Goal: Feedback & Contribution: Submit feedback/report problem

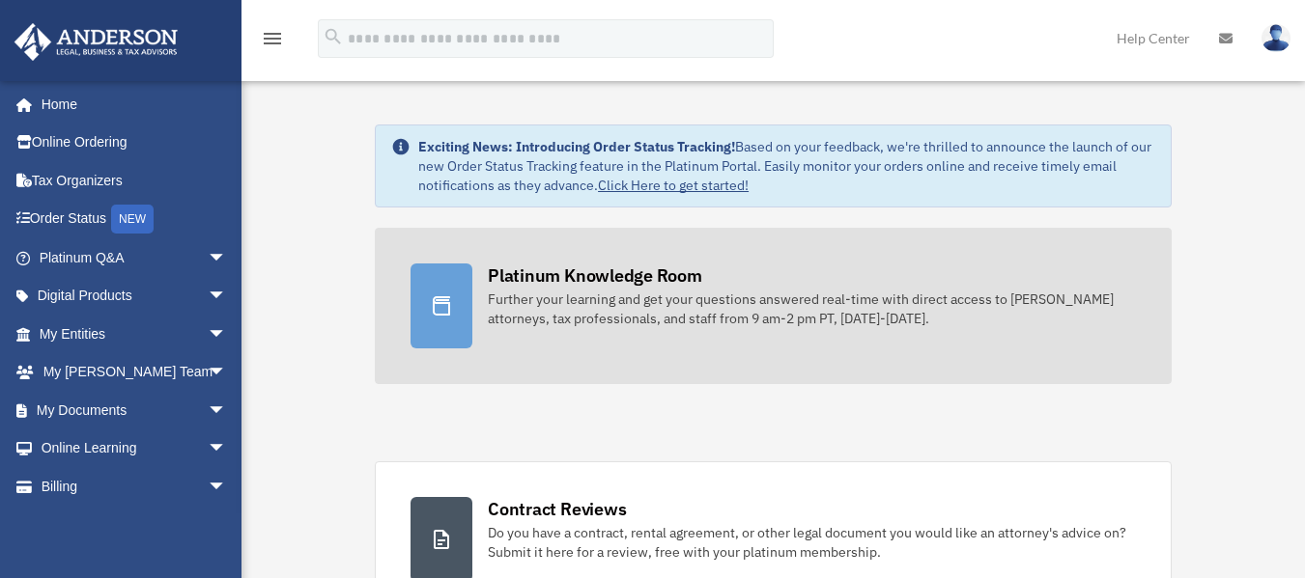
click at [551, 318] on div "Further your learning and get your questions answered real-time with direct acc…" at bounding box center [812, 309] width 648 height 39
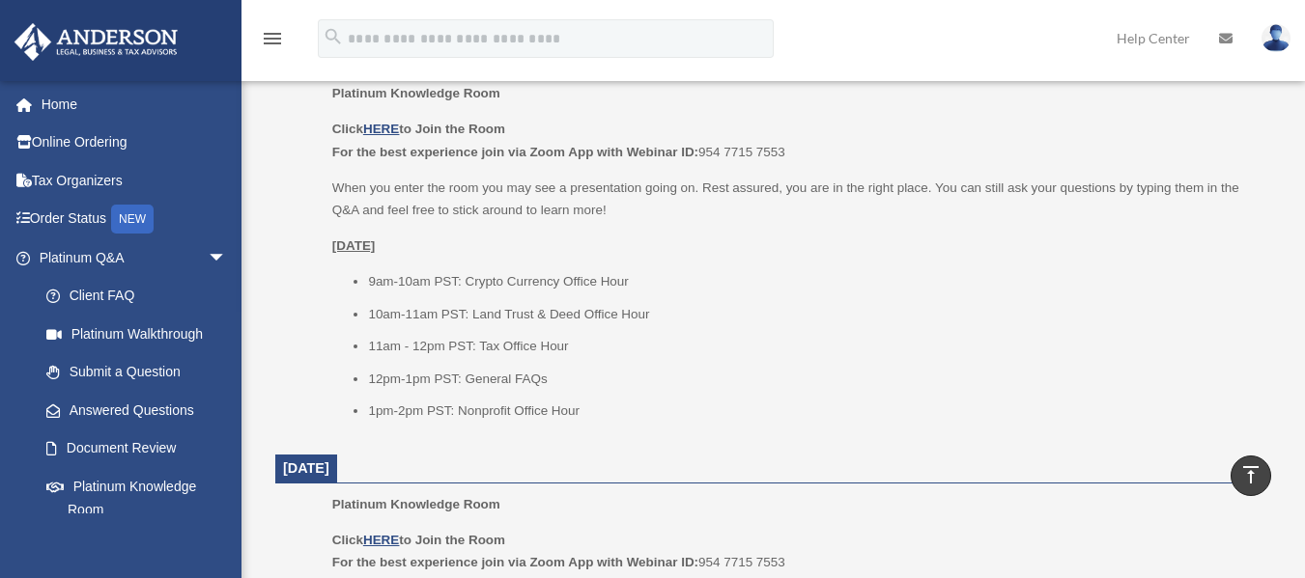
scroll to position [853, 0]
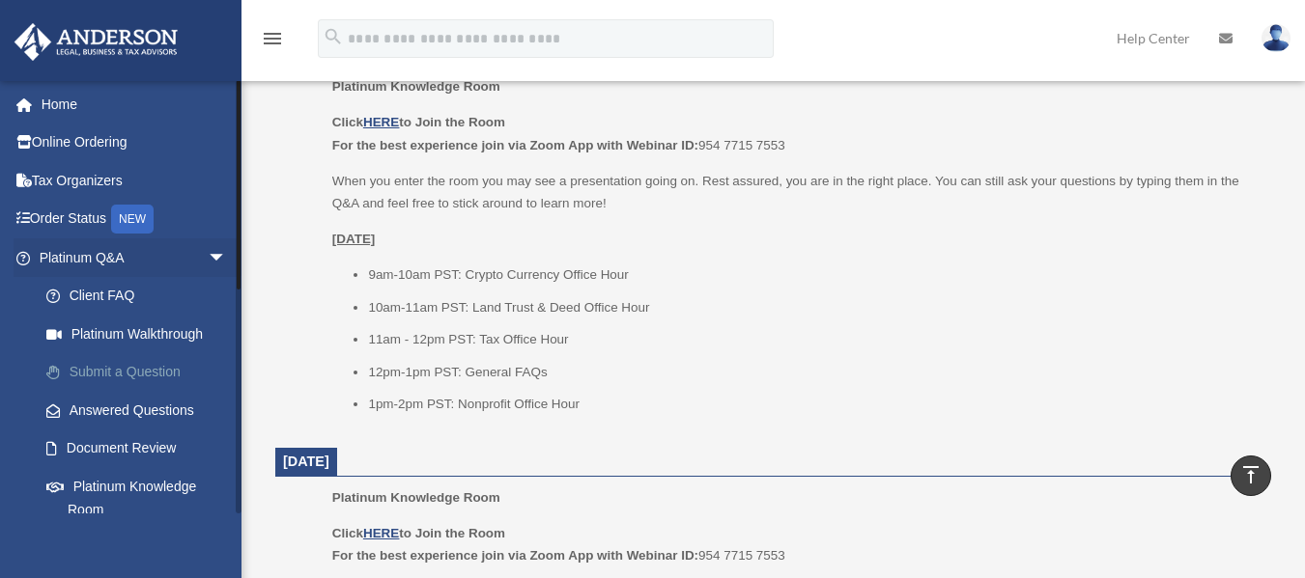
click at [134, 357] on link "Submit a Question" at bounding box center [141, 372] width 229 height 39
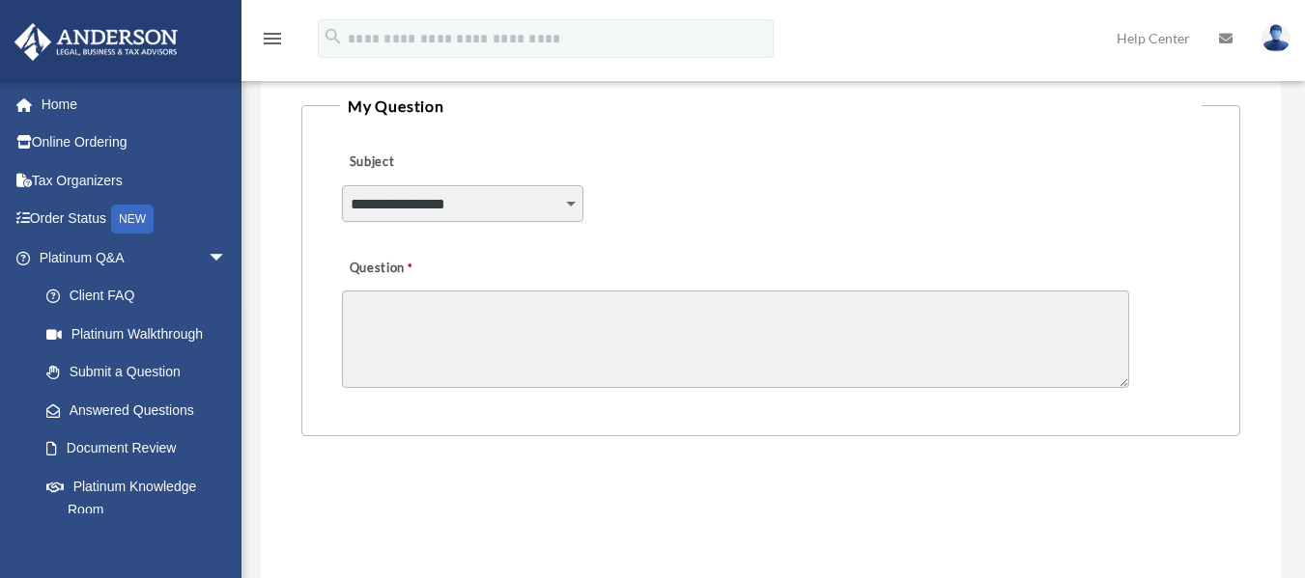
scroll to position [447, 0]
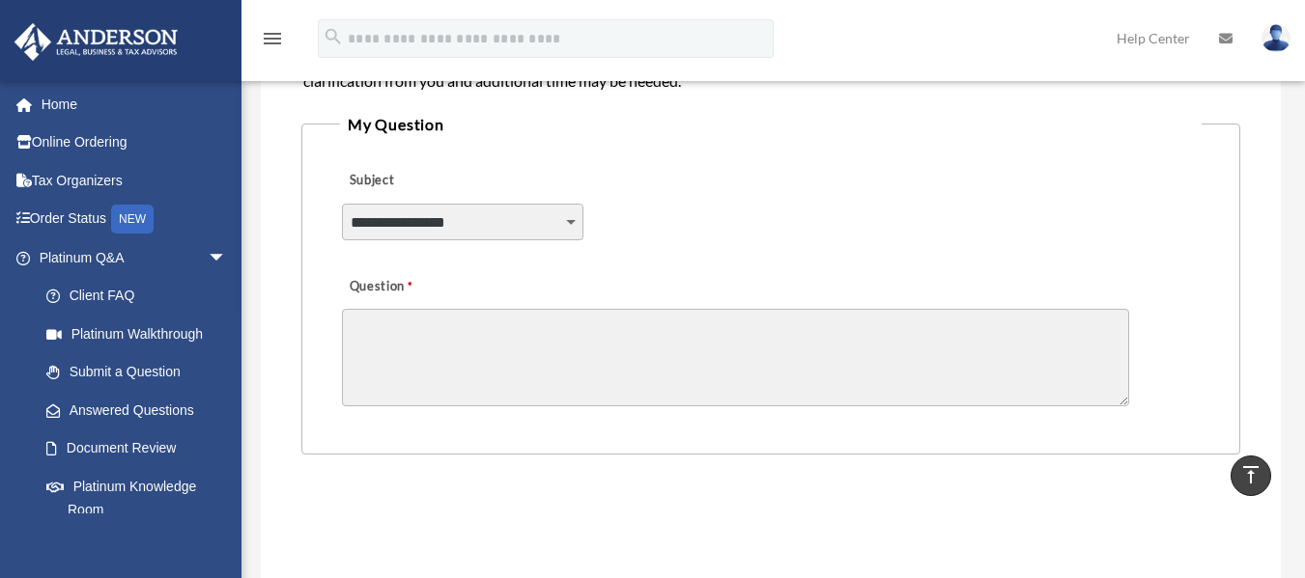
click at [562, 223] on select "**********" at bounding box center [462, 222] width 241 height 37
select select "******"
click at [342, 204] on select "**********" at bounding box center [462, 222] width 241 height 37
click at [510, 356] on textarea "Question" at bounding box center [735, 358] width 787 height 98
click at [576, 233] on select "**********" at bounding box center [462, 222] width 241 height 37
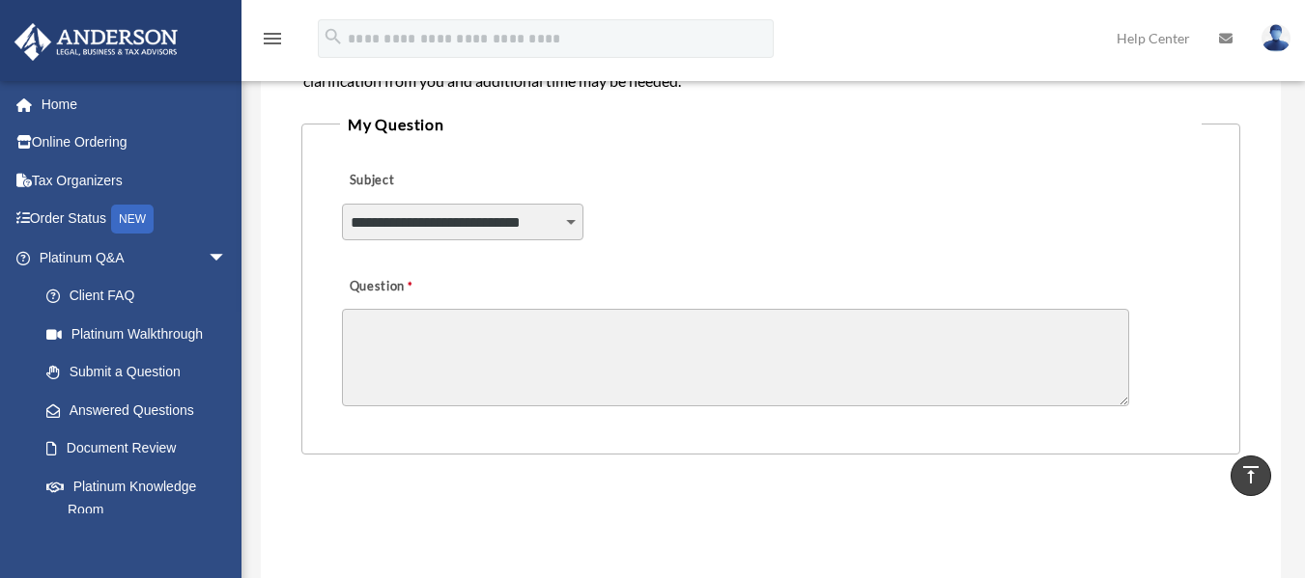
click at [642, 267] on div "Question" at bounding box center [770, 339] width 861 height 155
click at [599, 352] on textarea "Question" at bounding box center [735, 358] width 787 height 98
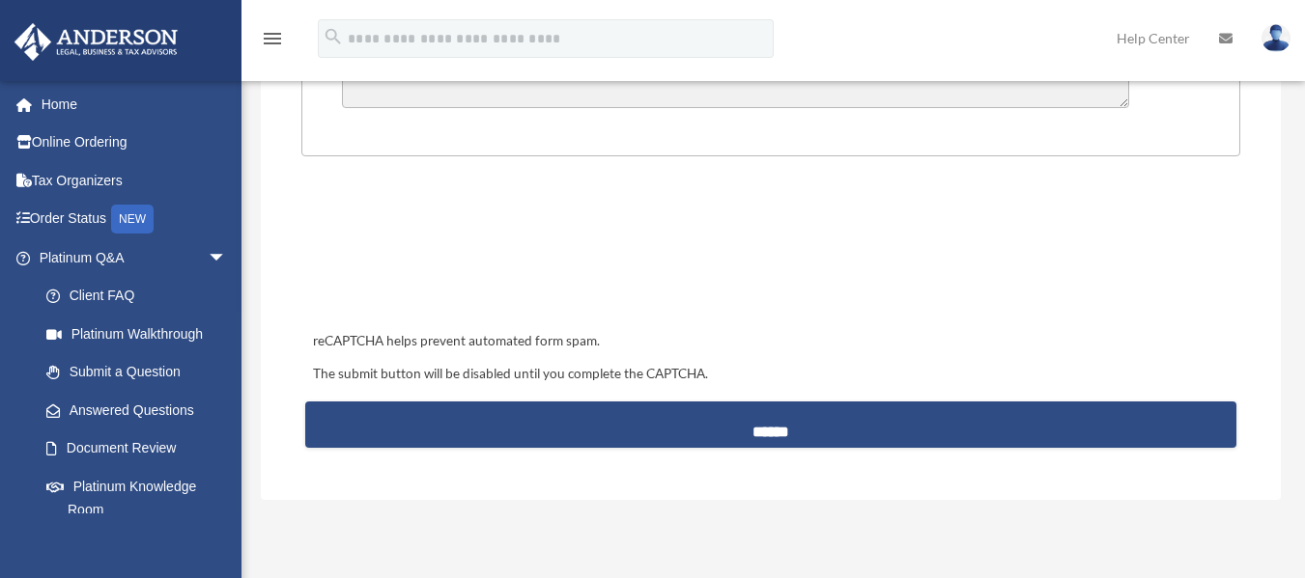
scroll to position [776, 0]
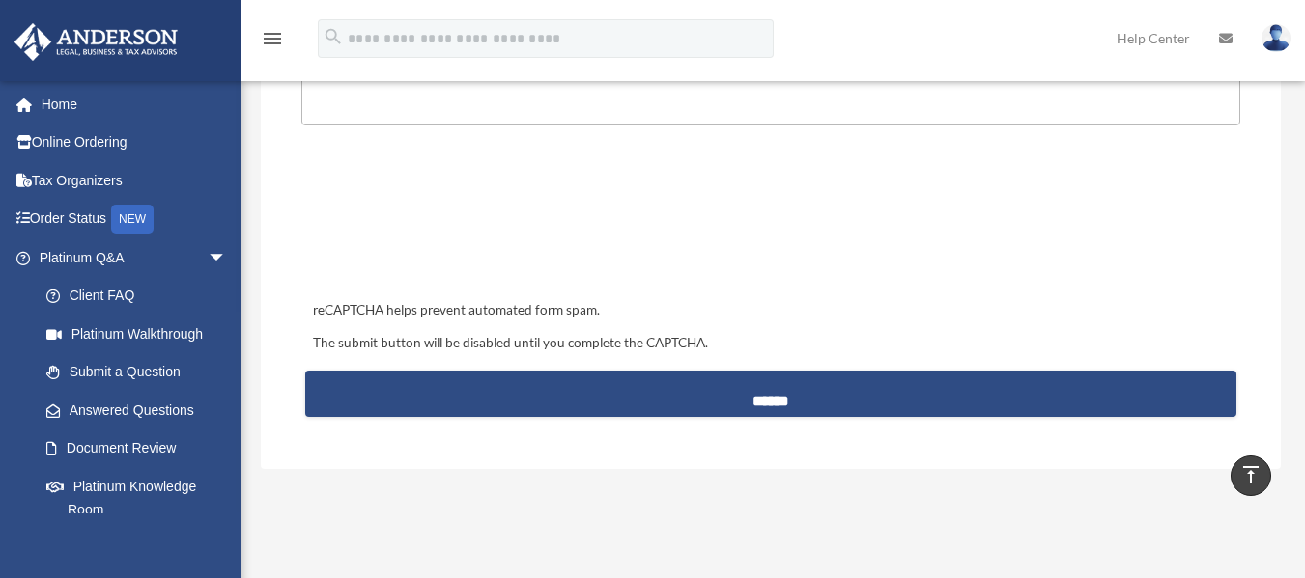
type textarea "**********"
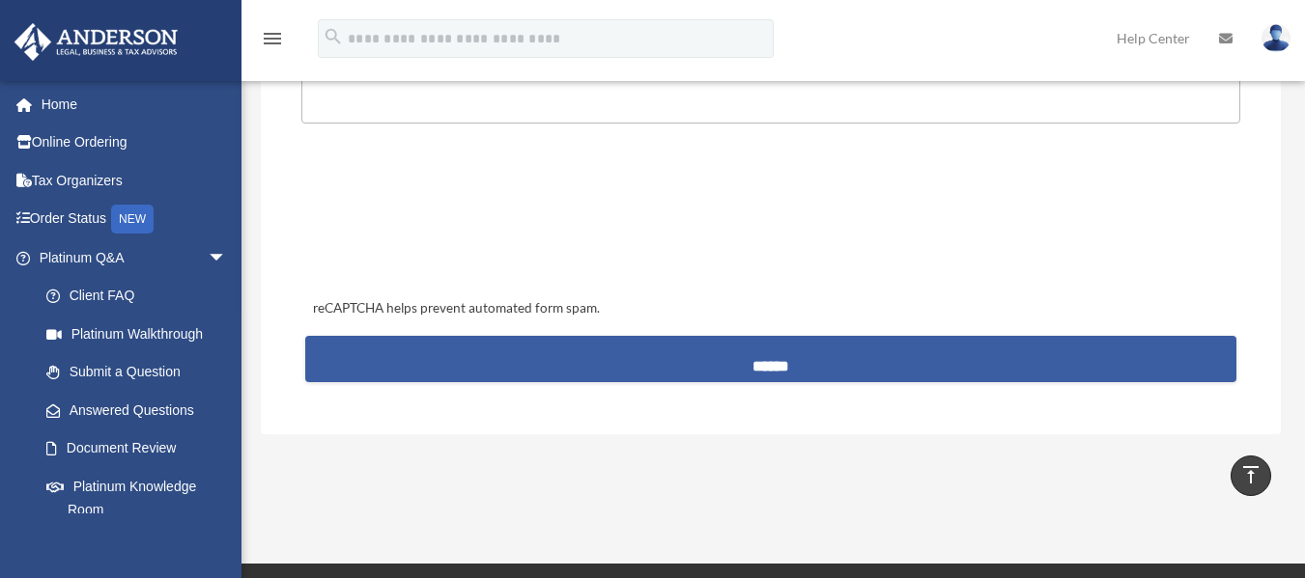
click at [689, 353] on input "******" at bounding box center [770, 359] width 931 height 46
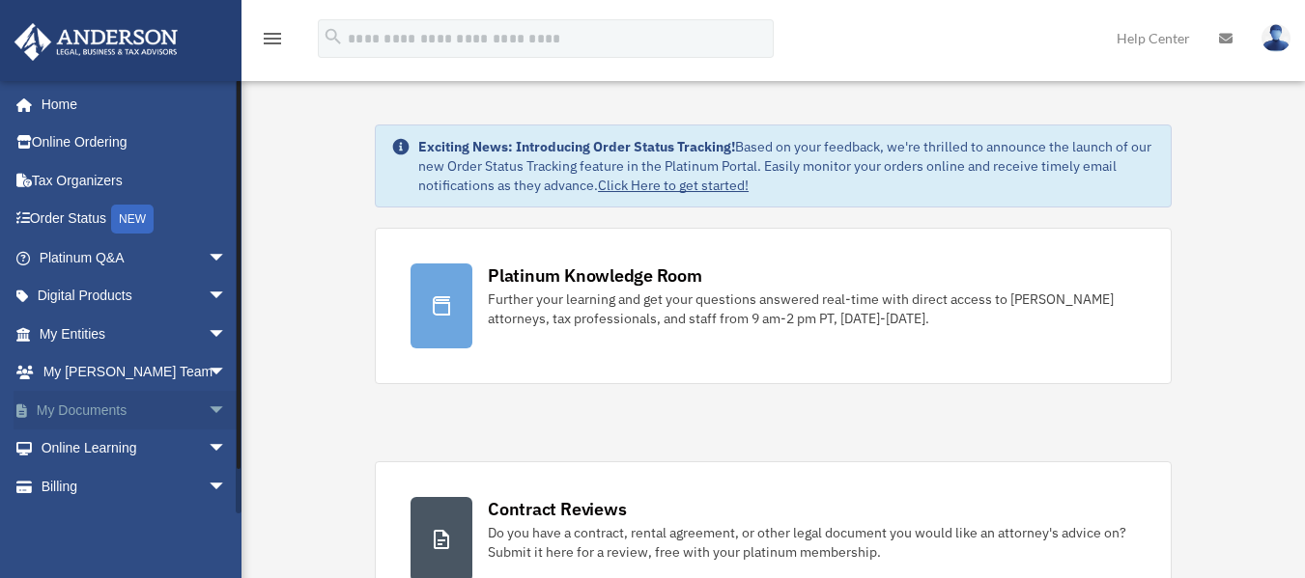
click at [129, 400] on link "My Documents arrow_drop_down" at bounding box center [135, 410] width 242 height 39
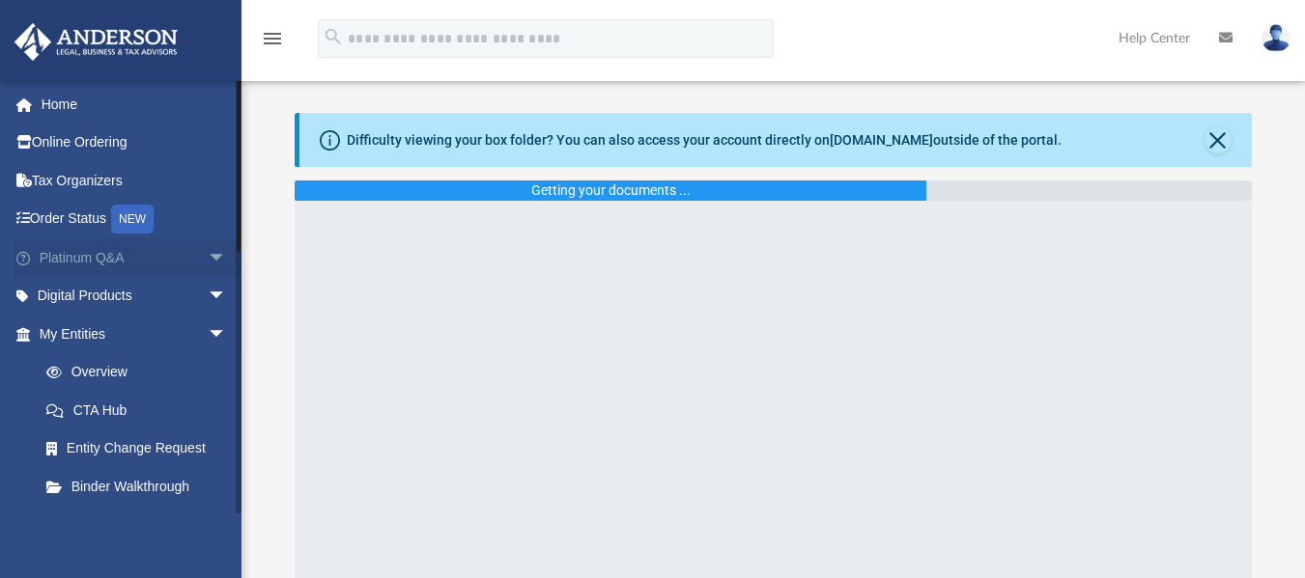
click at [208, 248] on span "arrow_drop_down" at bounding box center [227, 259] width 39 height 40
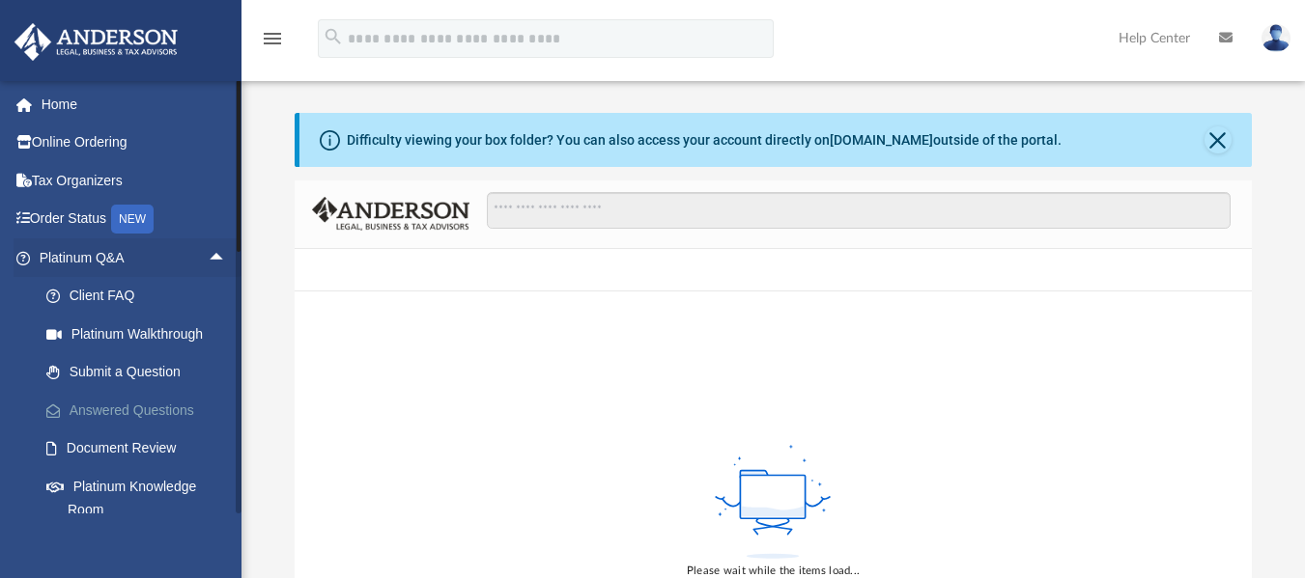
click at [155, 411] on link "Answered Questions" at bounding box center [141, 410] width 229 height 39
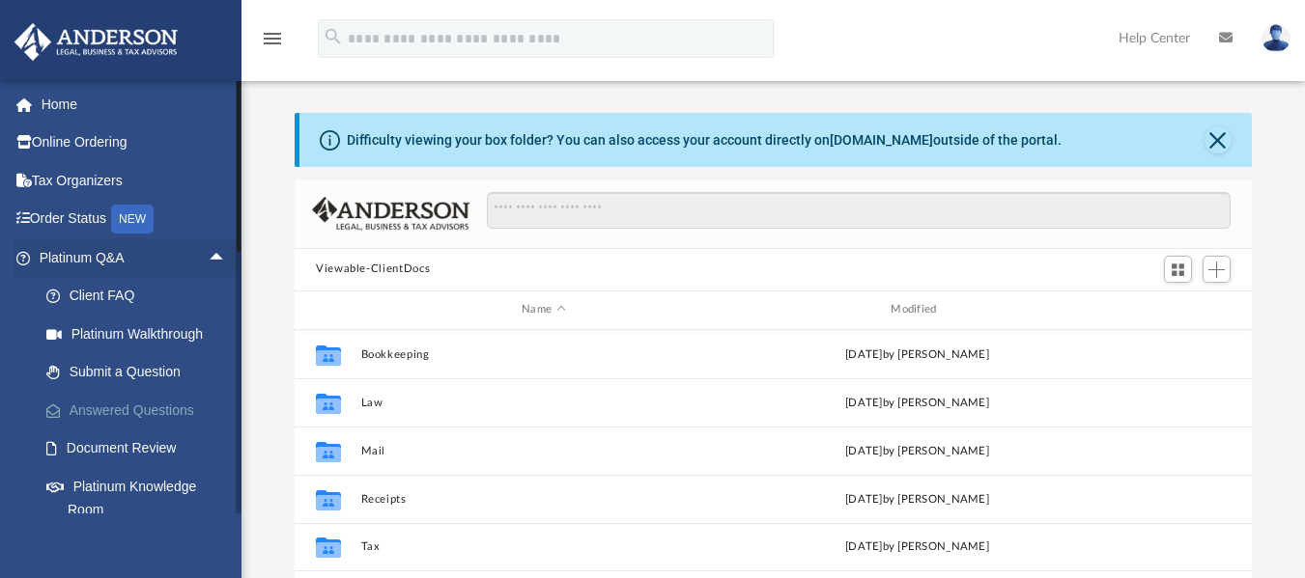
scroll to position [425, 942]
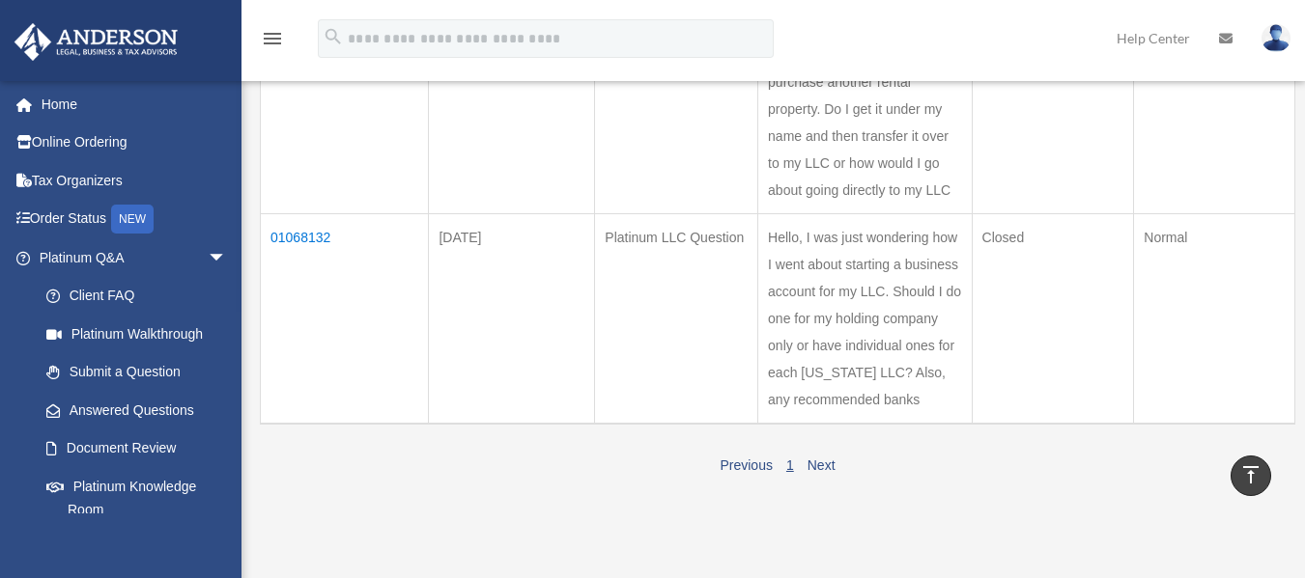
scroll to position [352, 0]
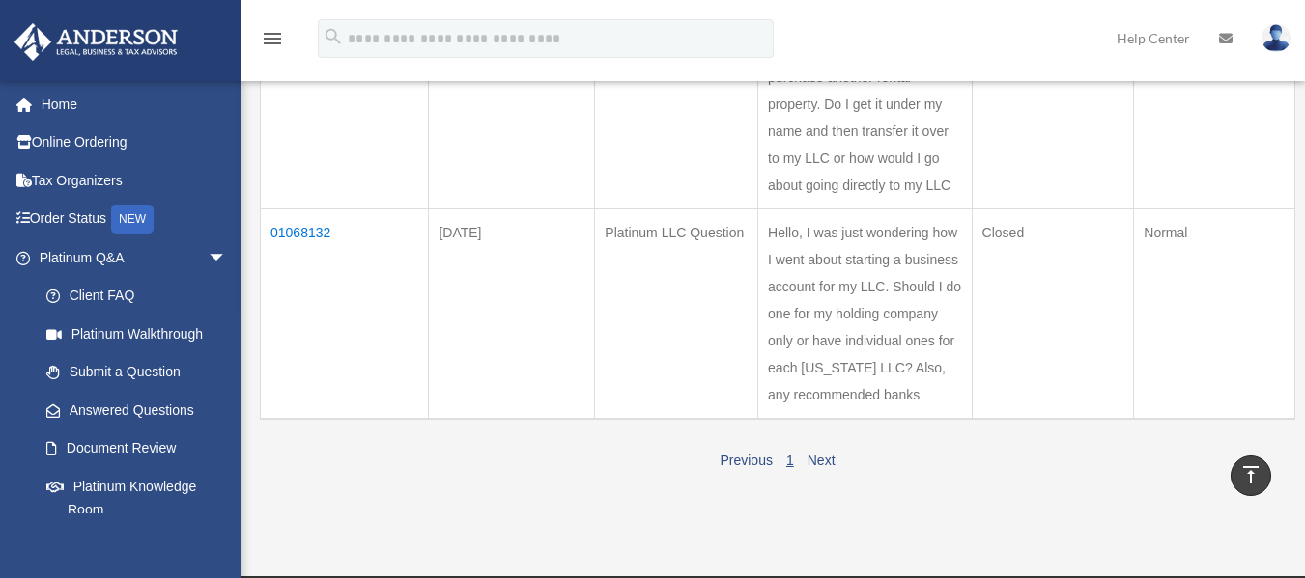
click at [315, 223] on td "01068132" at bounding box center [345, 314] width 168 height 211
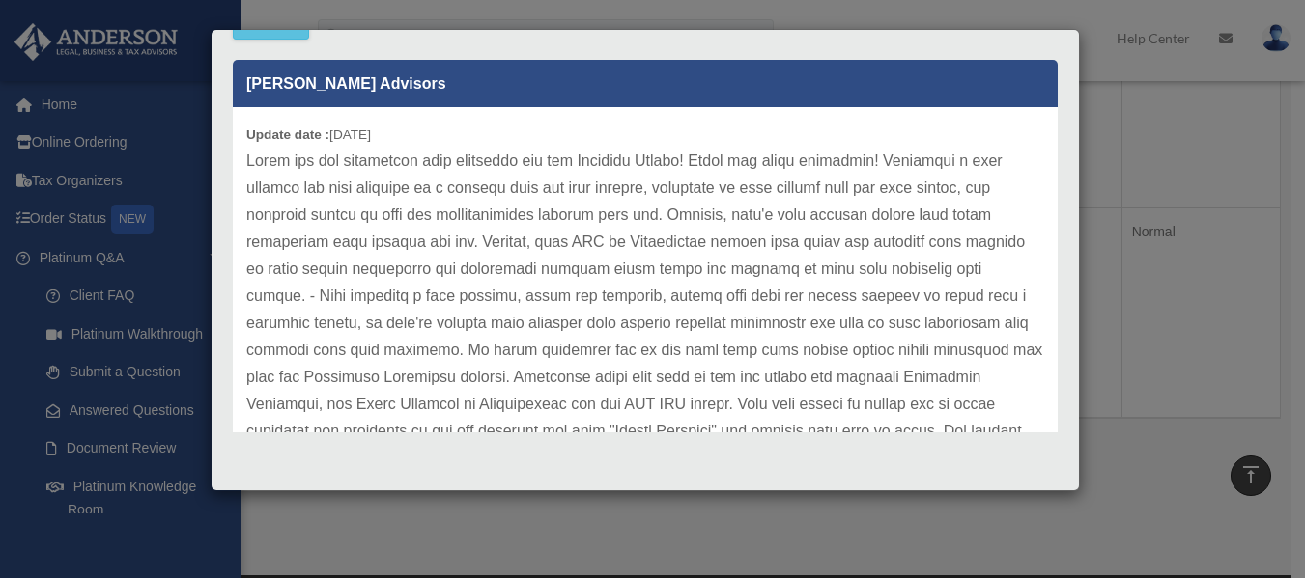
scroll to position [323, 0]
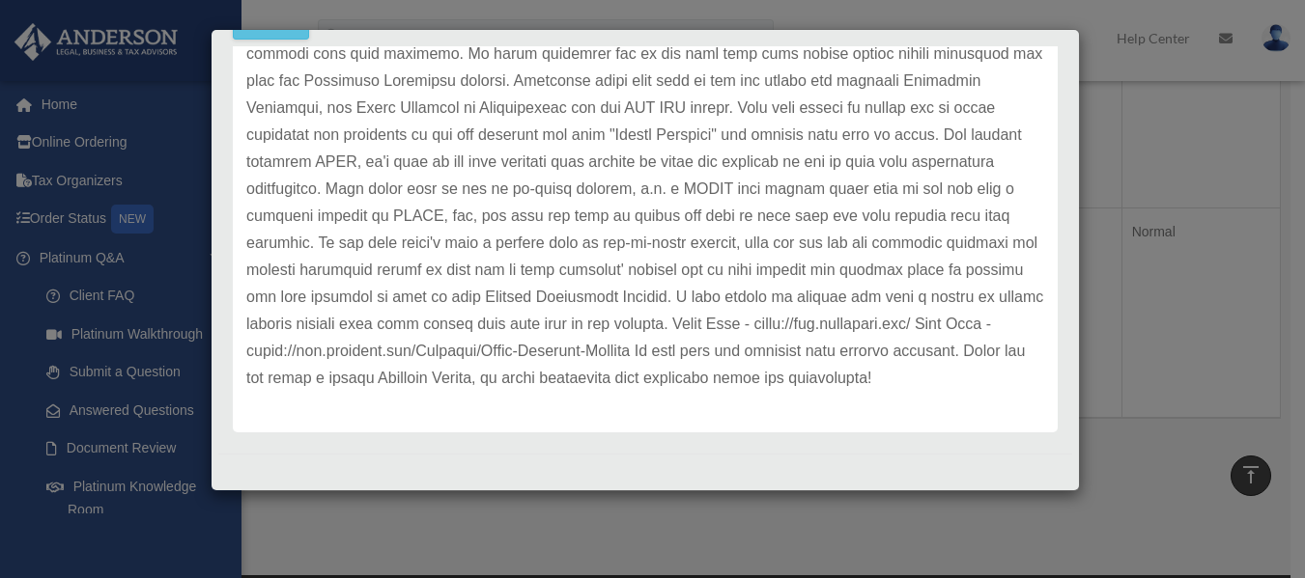
click at [1040, 326] on div "Anderson Advisors Update date : 08-06-2025" at bounding box center [645, 239] width 854 height 386
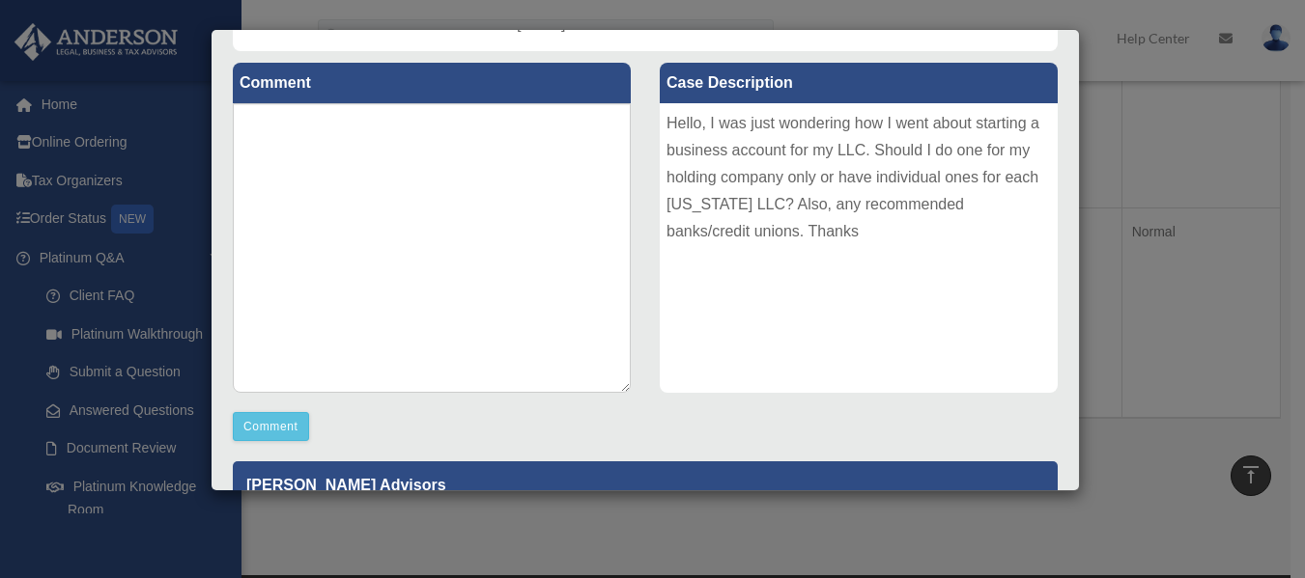
scroll to position [215, 0]
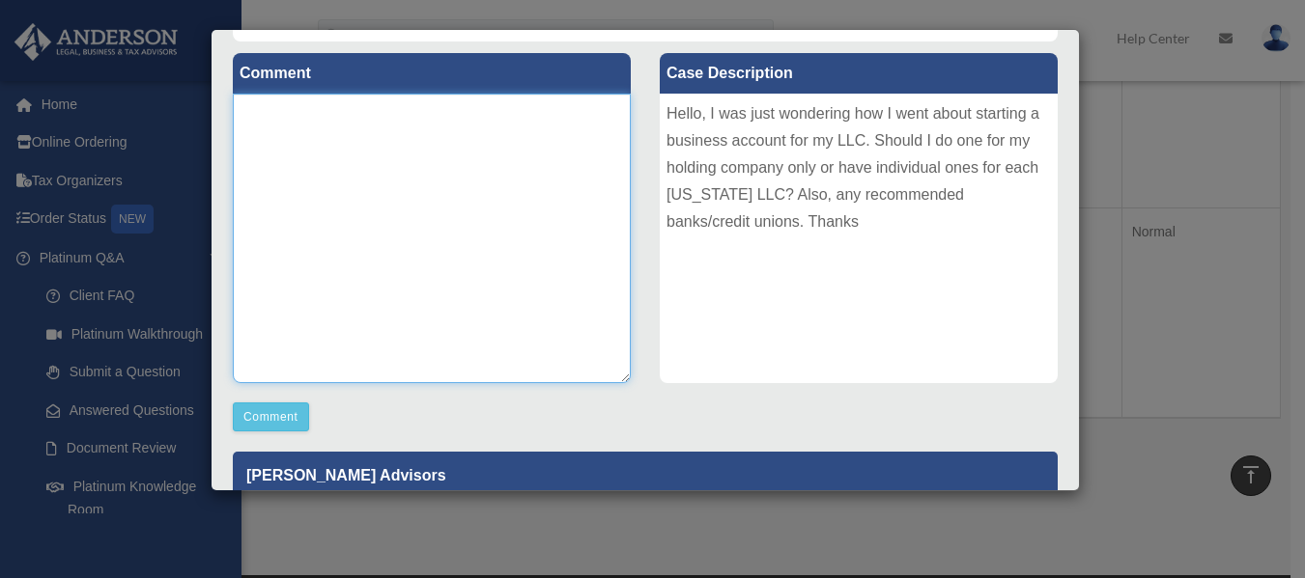
click at [377, 162] on textarea at bounding box center [432, 239] width 398 height 290
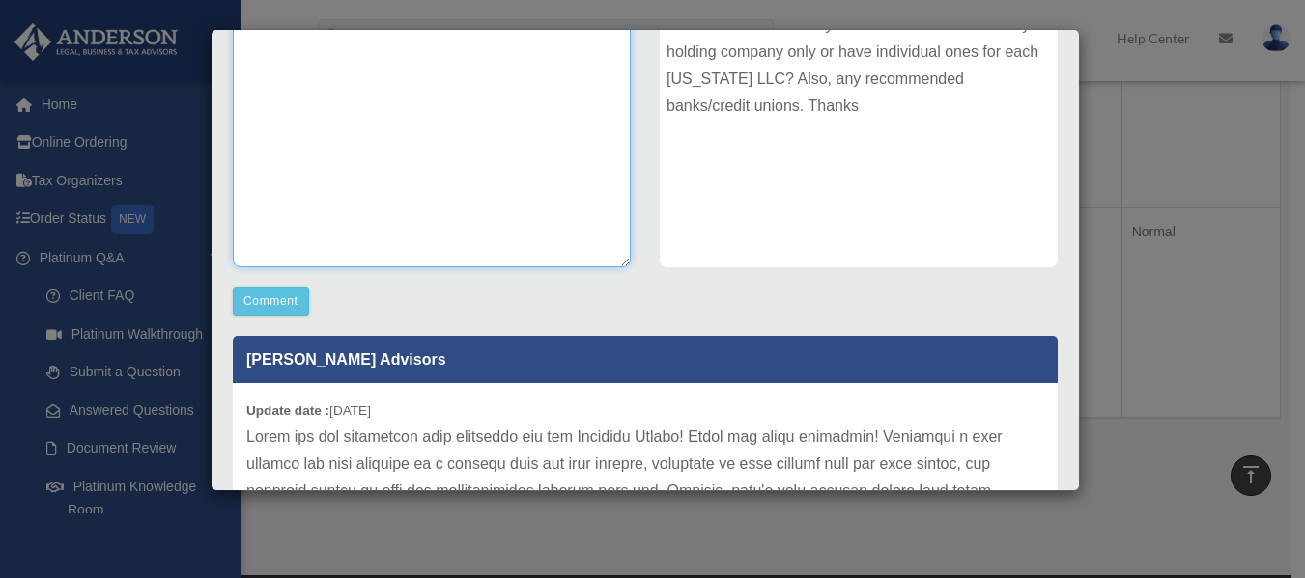
scroll to position [90, 0]
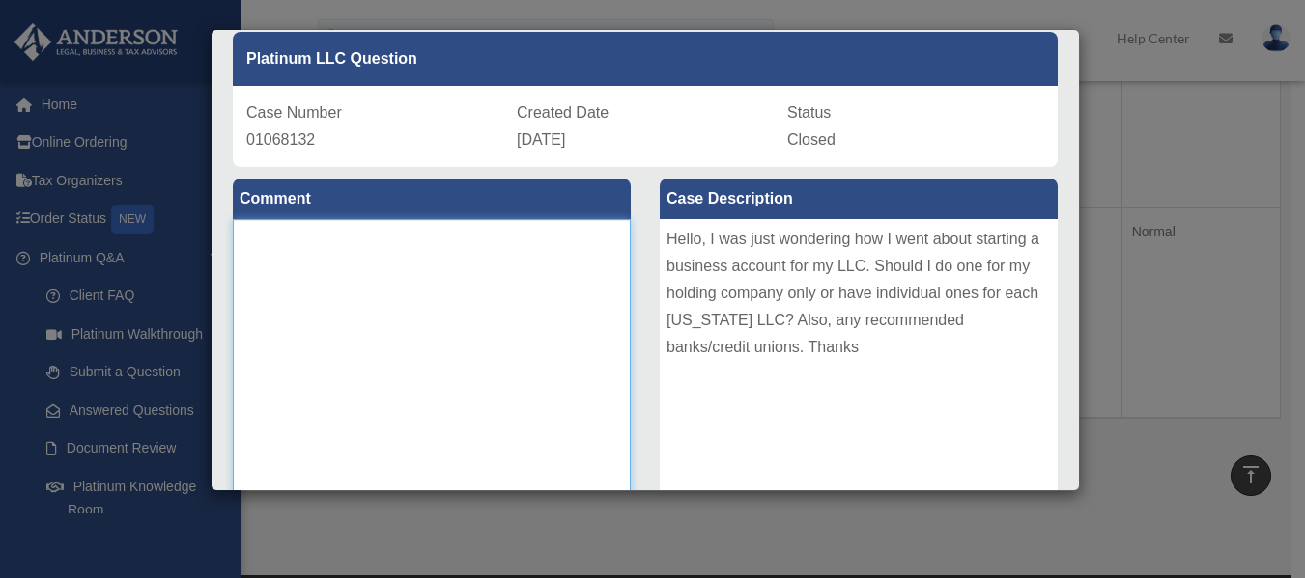
type textarea "*"
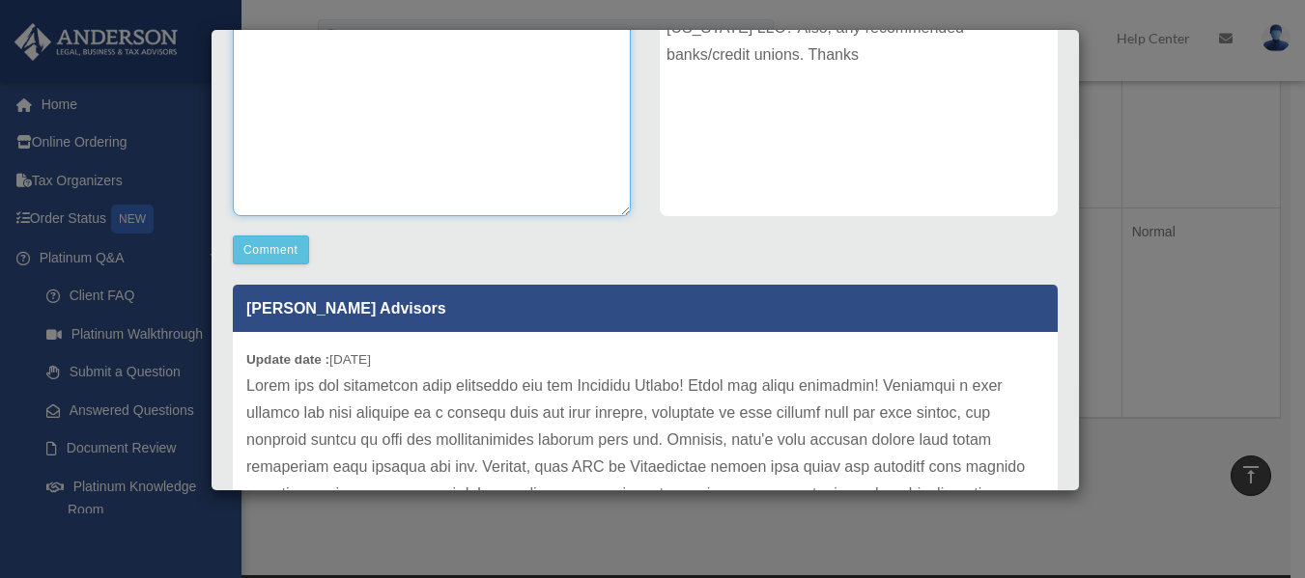
scroll to position [469, 0]
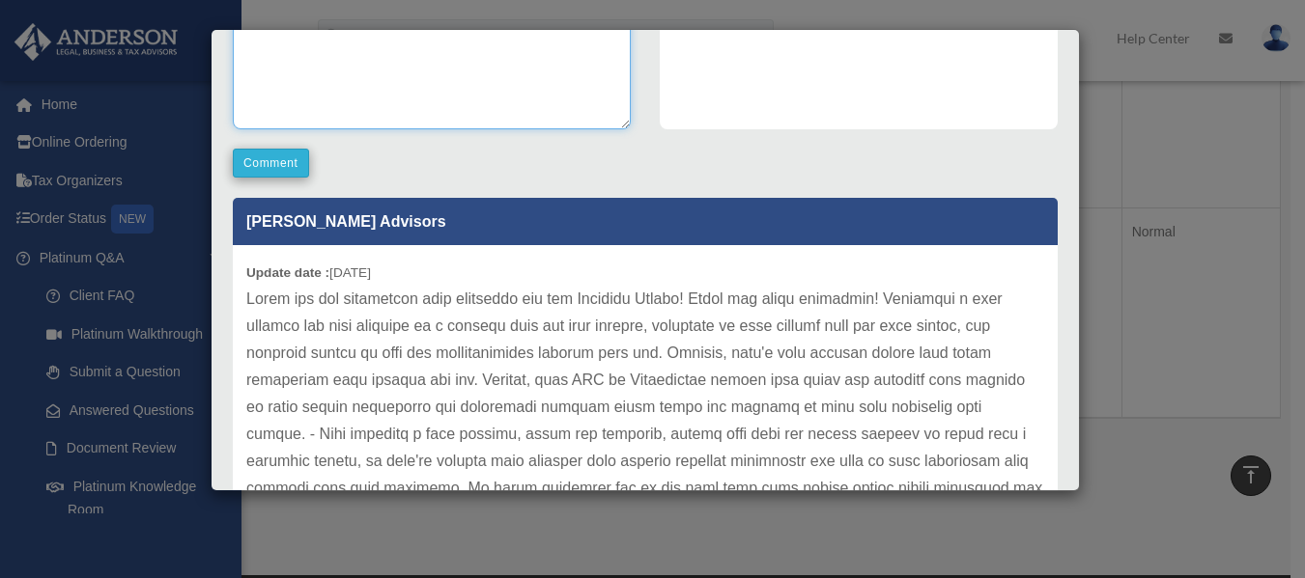
type textarea "**********"
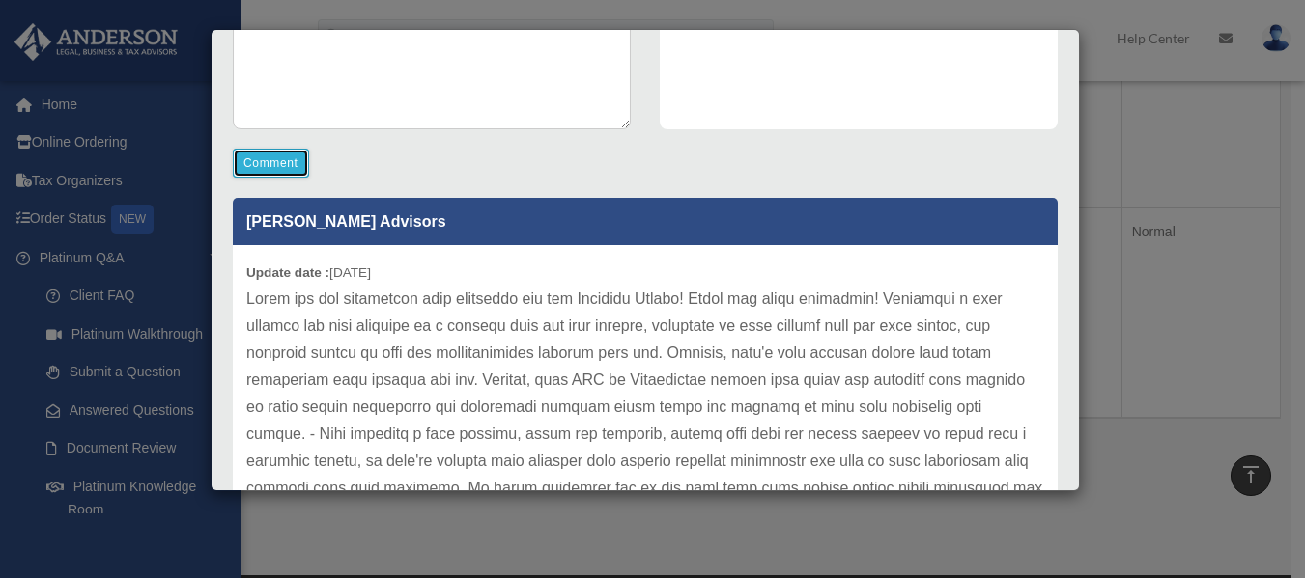
click at [292, 155] on button "Comment" at bounding box center [271, 163] width 76 height 29
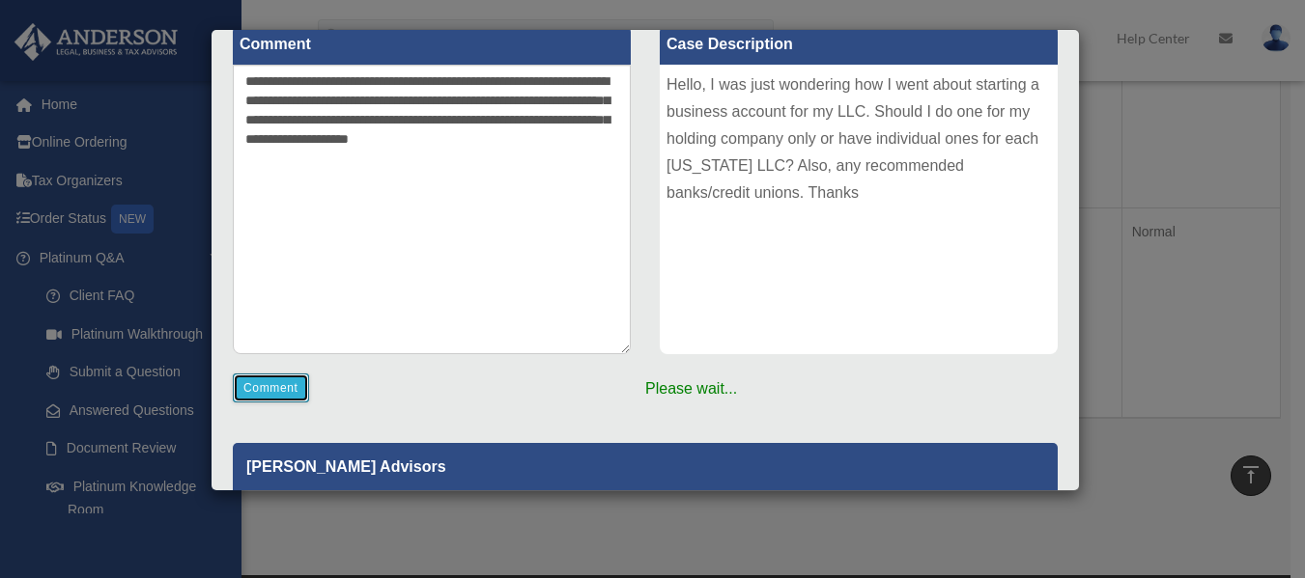
scroll to position [239, 0]
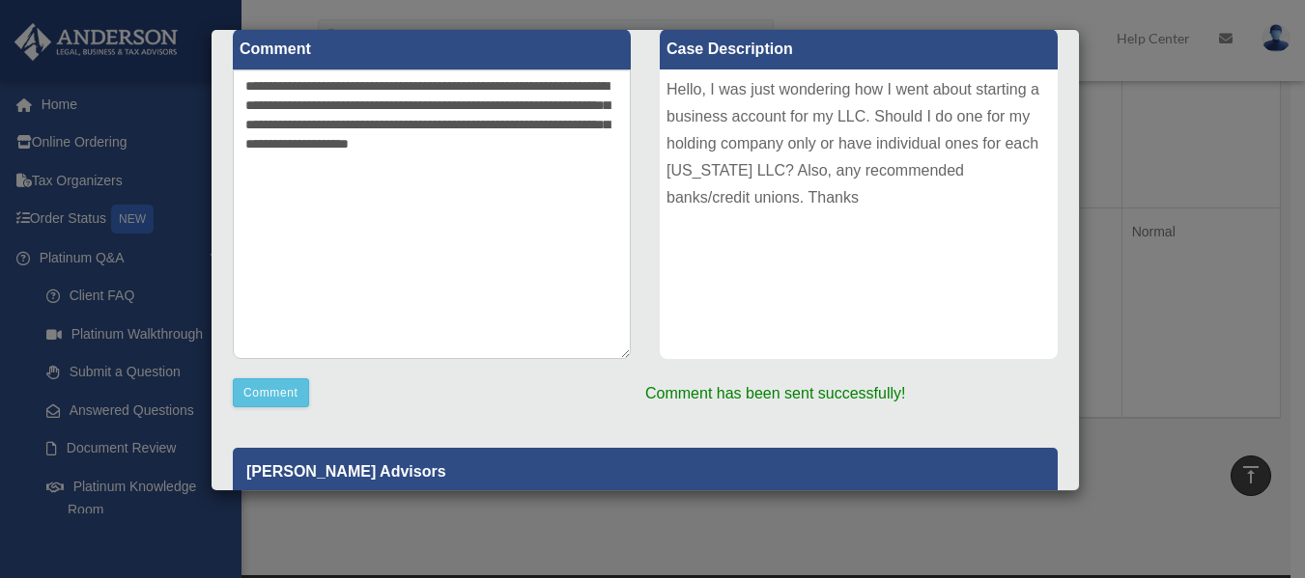
click at [1106, 165] on div "Show ** ** ** *** entries Search: Case Number Created Date Subject Description …" at bounding box center [763, 141] width 1034 height 663
click at [1106, 165] on td "Submitted" at bounding box center [1041, 104] width 159 height 210
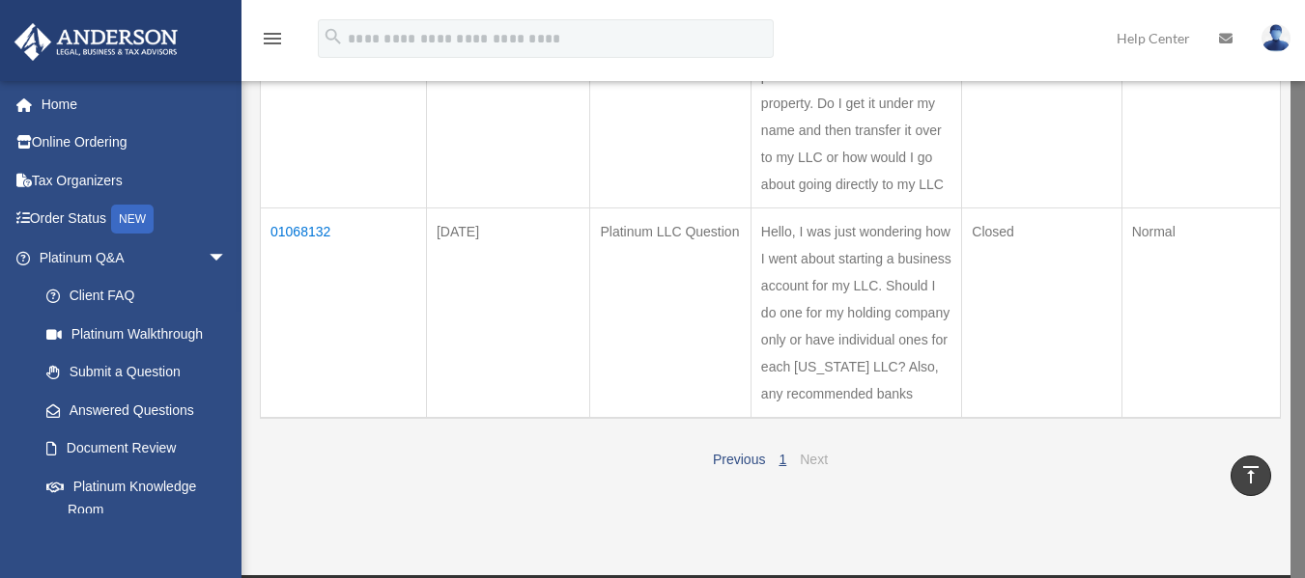
click at [810, 462] on link "Next" at bounding box center [814, 459] width 28 height 15
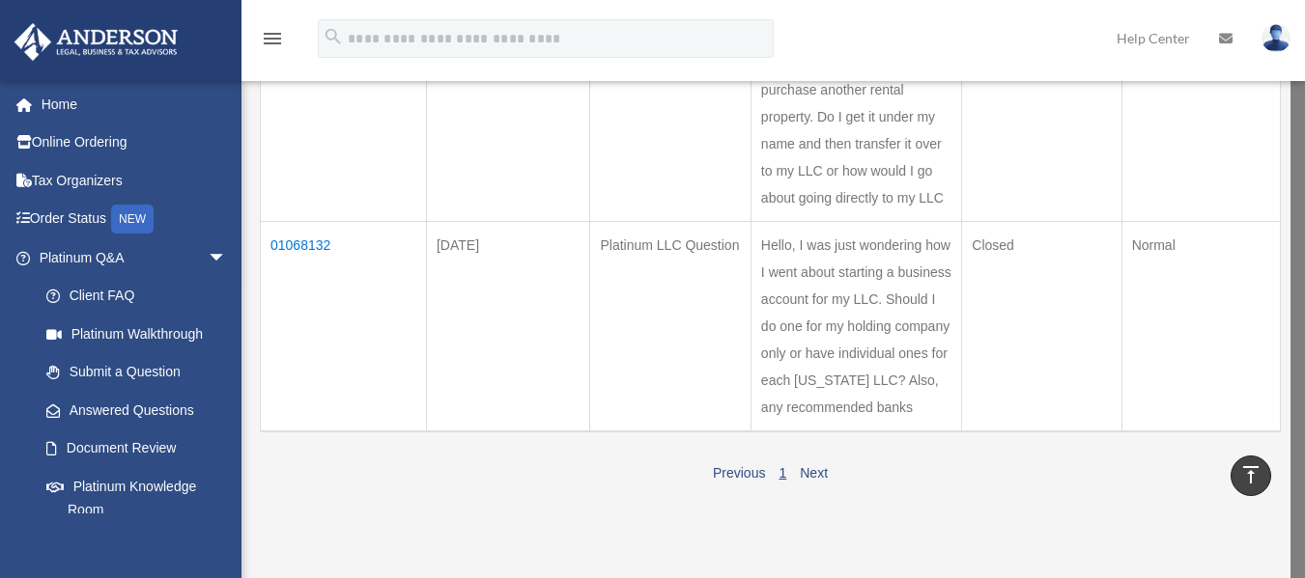
scroll to position [145, 0]
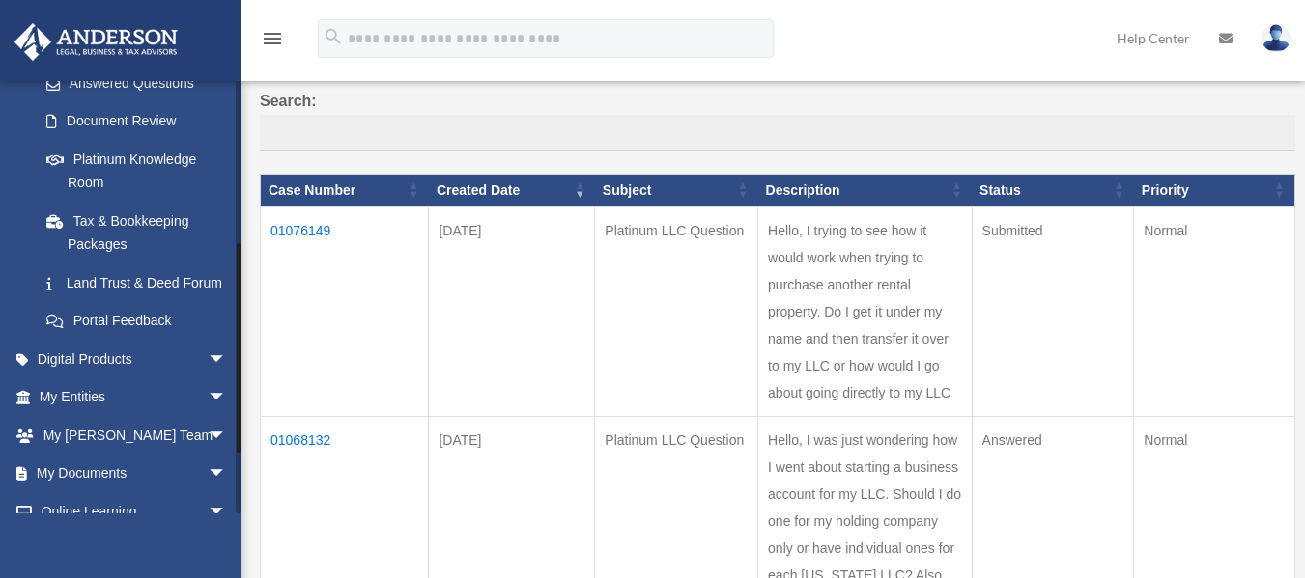
scroll to position [323, 0]
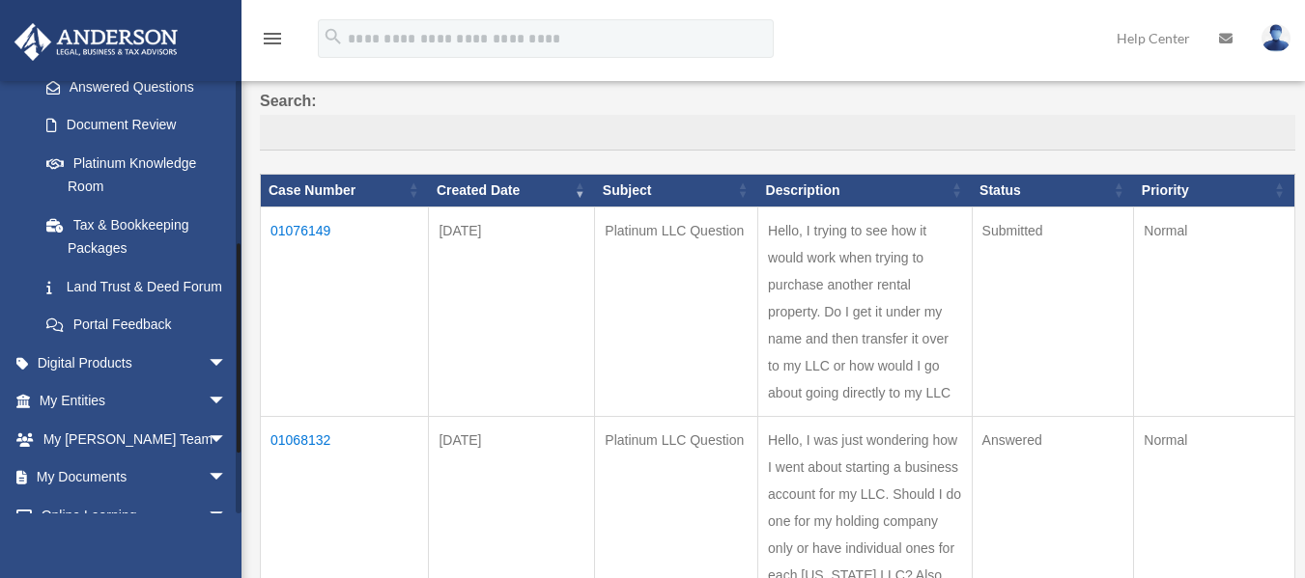
drag, startPoint x: 239, startPoint y: 167, endPoint x: 231, endPoint y: 328, distance: 161.4
click at [231, 328] on div "aaalvarado0560@gmail.com Sign Out aaalvarado0560@gmail.com Home Online Ordering…" at bounding box center [120, 297] width 241 height 434
click at [145, 284] on link "Land Trust & Deed Forum" at bounding box center [141, 286] width 229 height 39
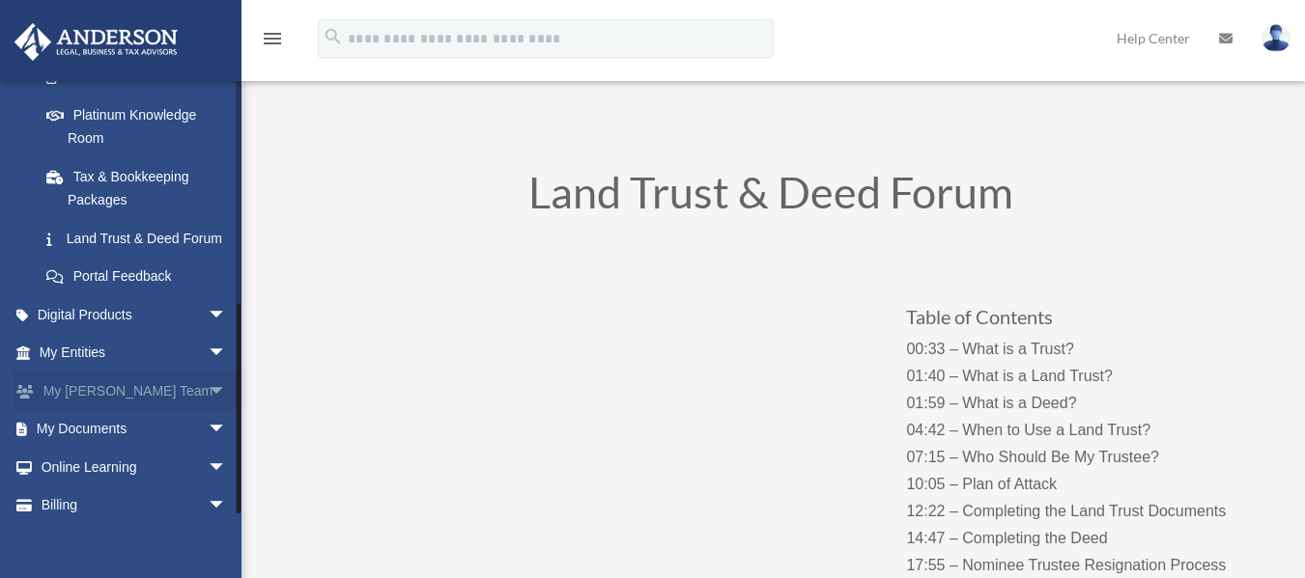
scroll to position [449, 0]
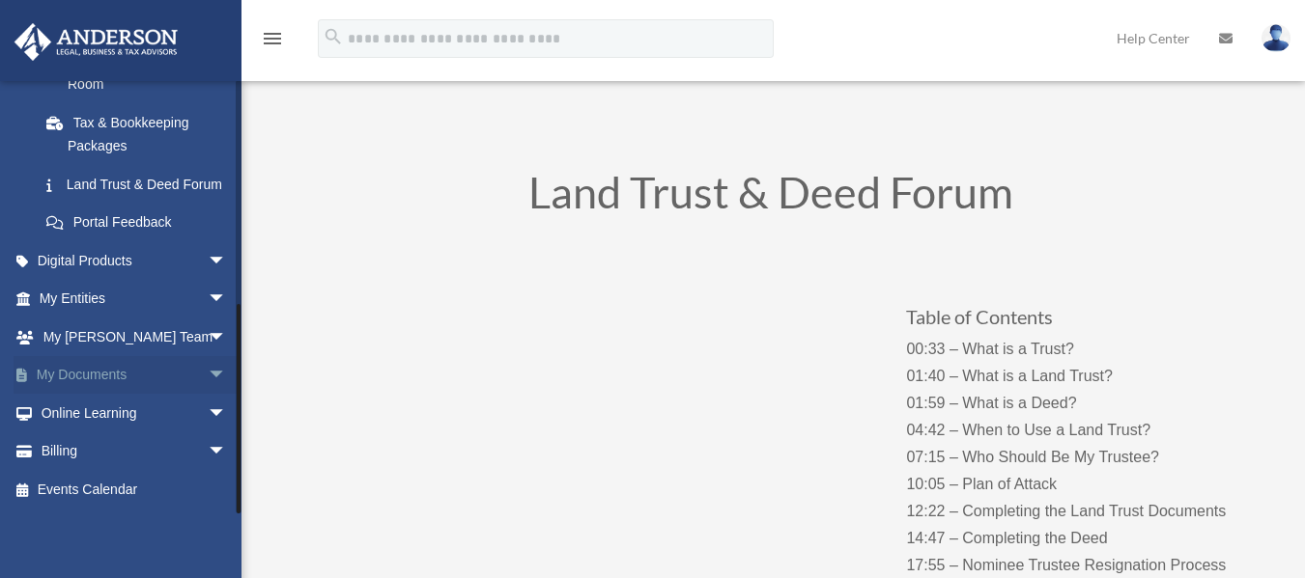
drag, startPoint x: 237, startPoint y: 104, endPoint x: 215, endPoint y: 357, distance: 253.9
click at [215, 357] on div "[EMAIL_ADDRESS][DOMAIN_NAME] Sign Out [EMAIL_ADDRESS][DOMAIN_NAME] Home Online …" at bounding box center [120, 297] width 241 height 434
click at [208, 338] on span "arrow_drop_down" at bounding box center [227, 338] width 39 height 40
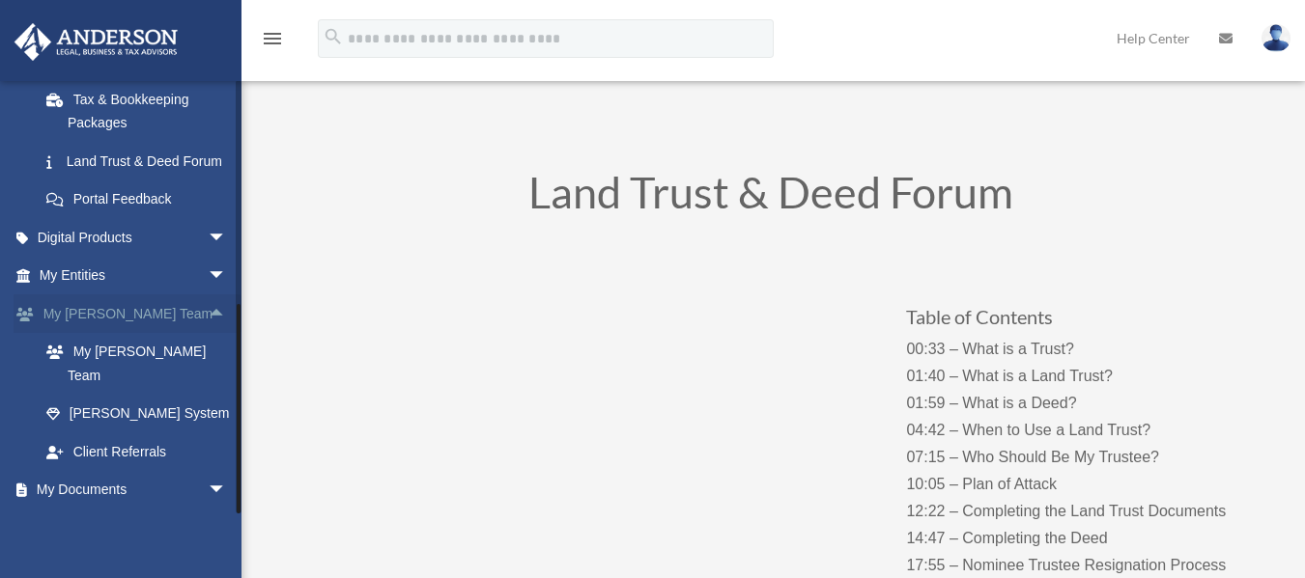
click at [208, 334] on span "arrow_drop_up" at bounding box center [227, 315] width 39 height 40
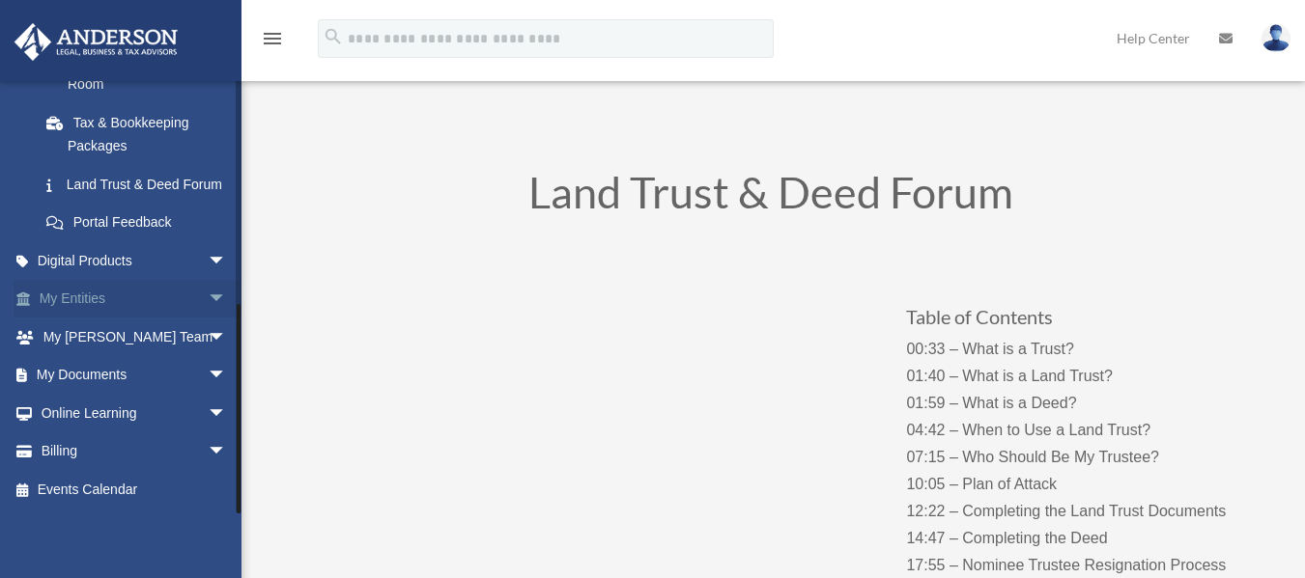
click at [210, 299] on span "arrow_drop_down" at bounding box center [227, 300] width 39 height 40
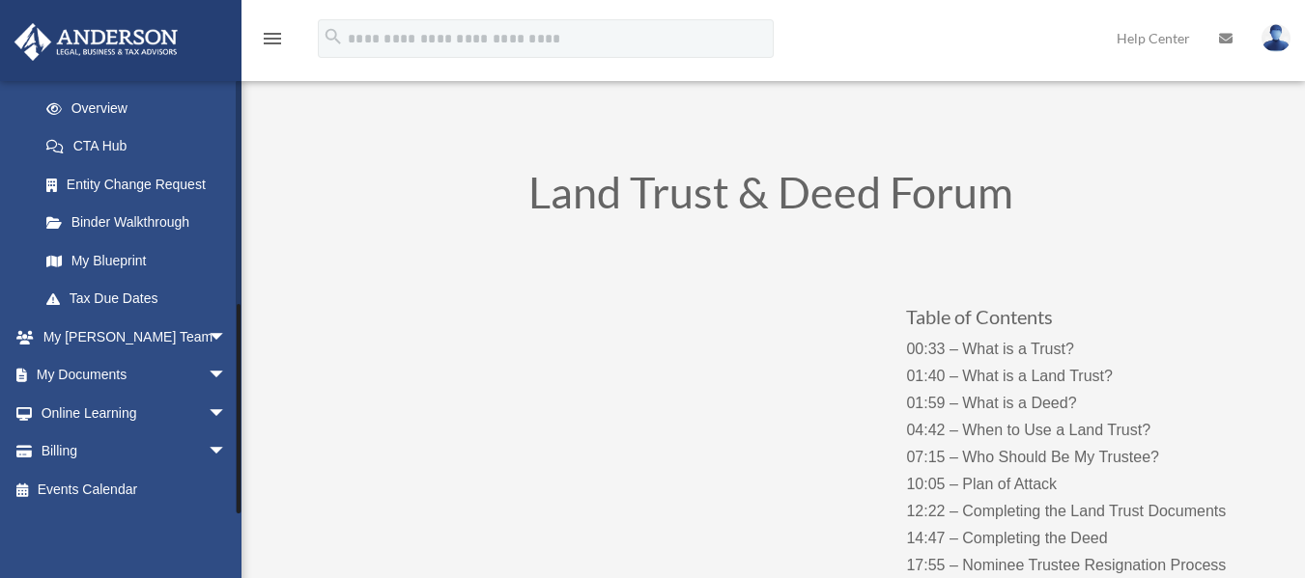
drag, startPoint x: 240, startPoint y: 345, endPoint x: 245, endPoint y: 411, distance: 66.8
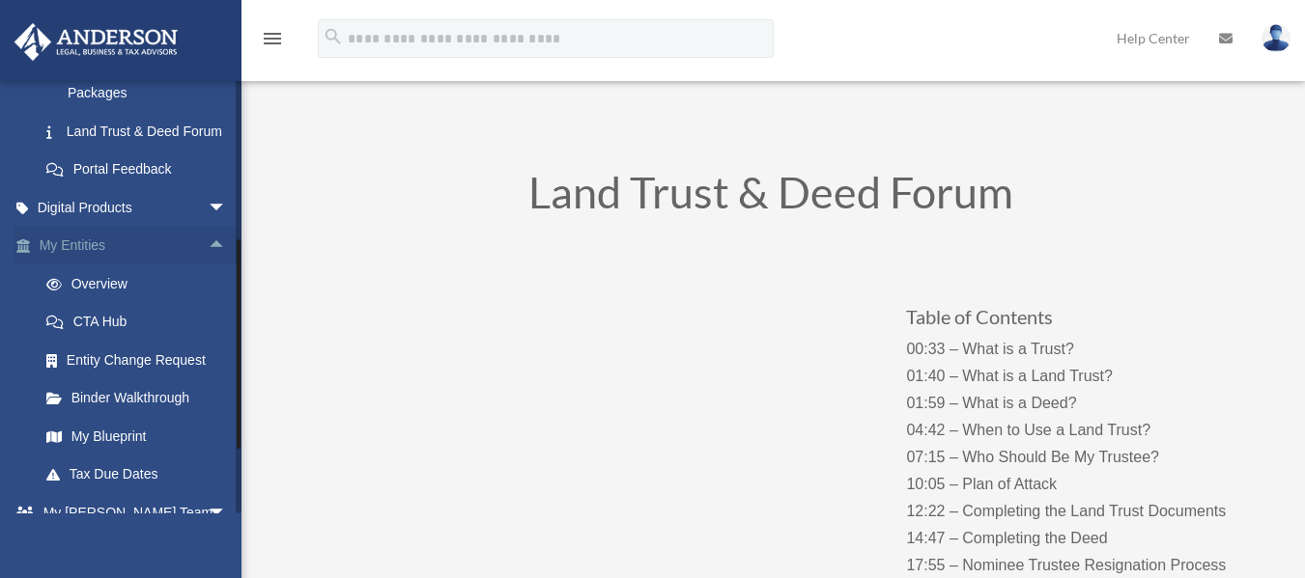
drag, startPoint x: 239, startPoint y: 346, endPoint x: 216, endPoint y: 276, distance: 73.0
click at [217, 279] on div "aaalvarado0560@gmail.com Sign Out aaalvarado0560@gmail.com Home Online Ordering…" at bounding box center [120, 297] width 241 height 434
click at [214, 269] on span "arrow_drop_up" at bounding box center [227, 250] width 39 height 40
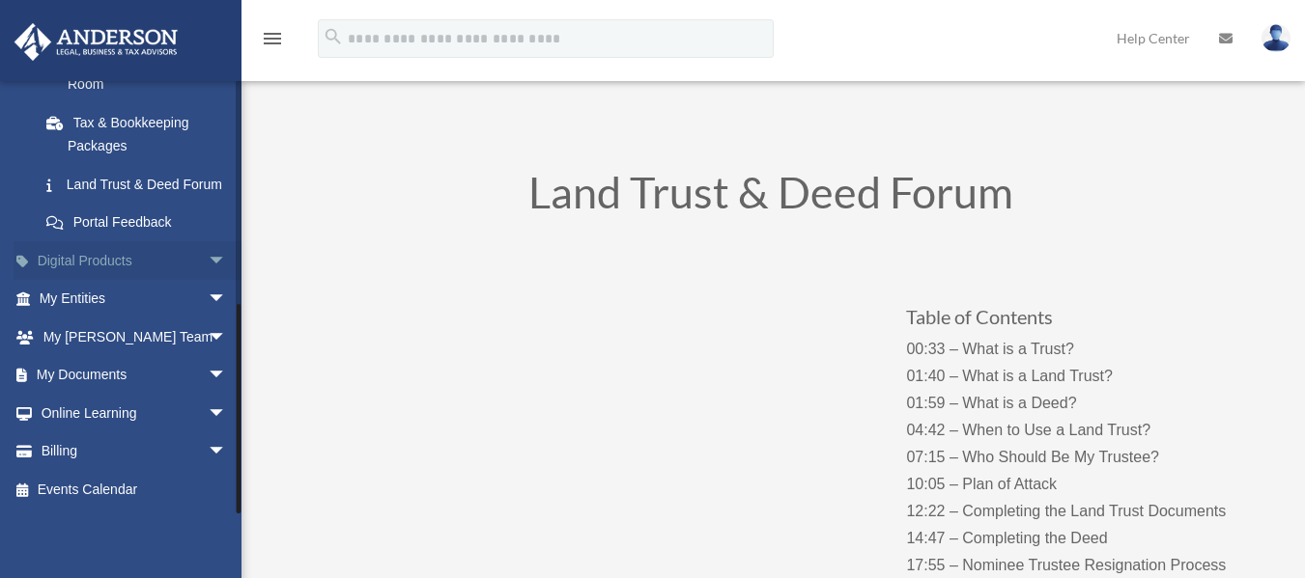
scroll to position [449, 0]
click at [210, 264] on span "arrow_drop_down" at bounding box center [227, 261] width 39 height 40
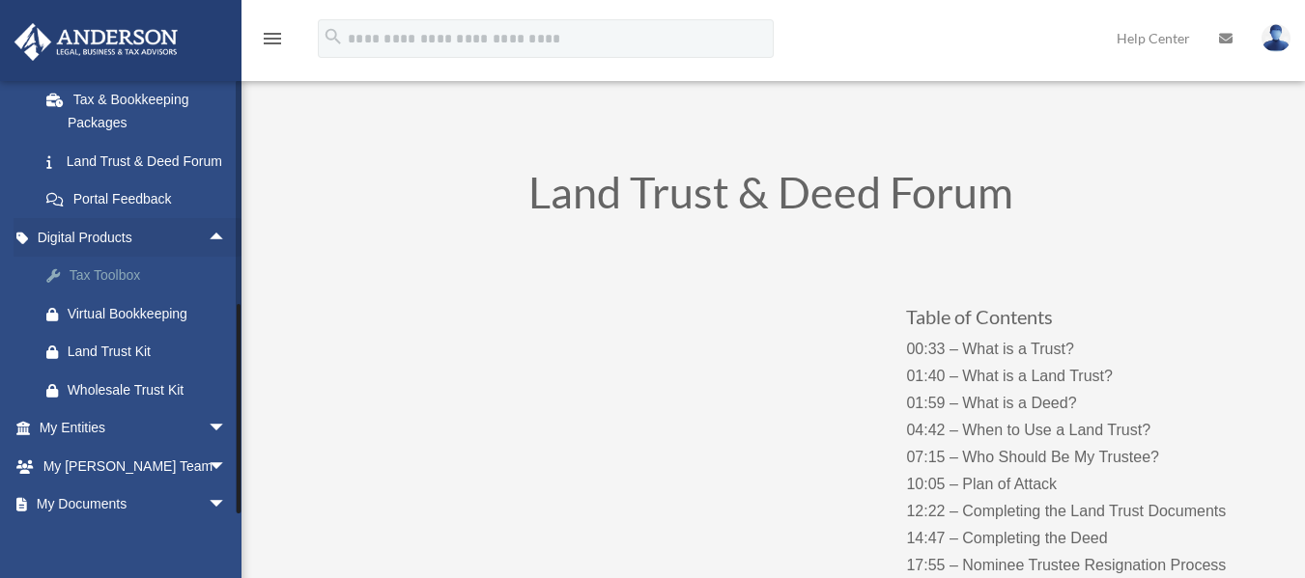
click at [125, 288] on div "Tax Toolbox" at bounding box center [150, 276] width 164 height 24
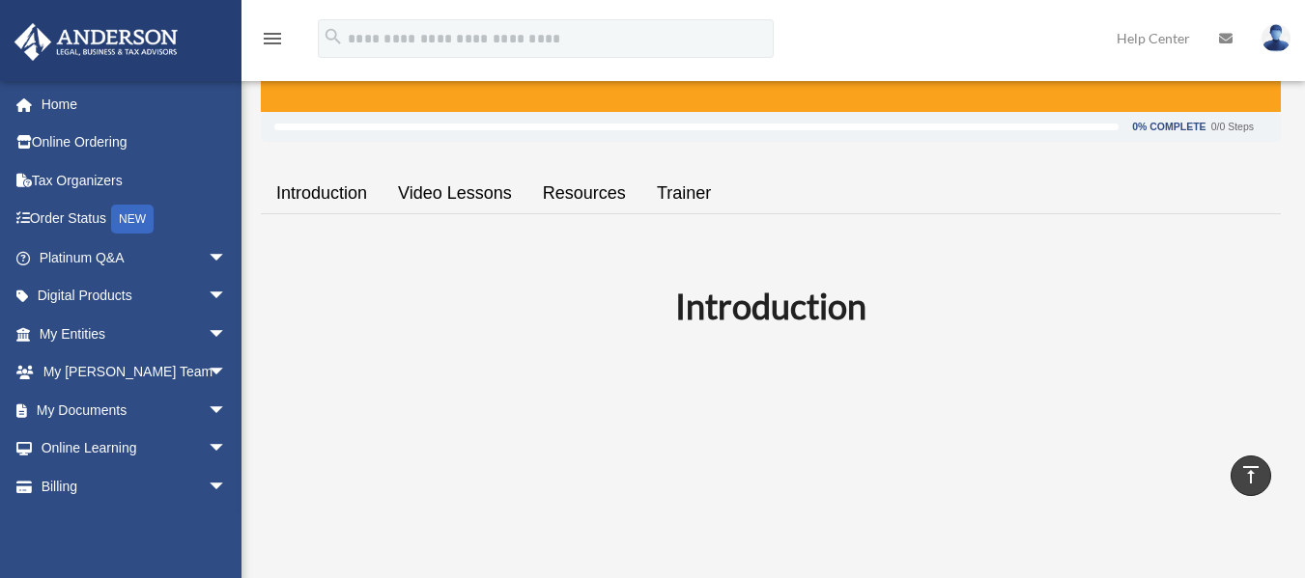
scroll to position [272, 0]
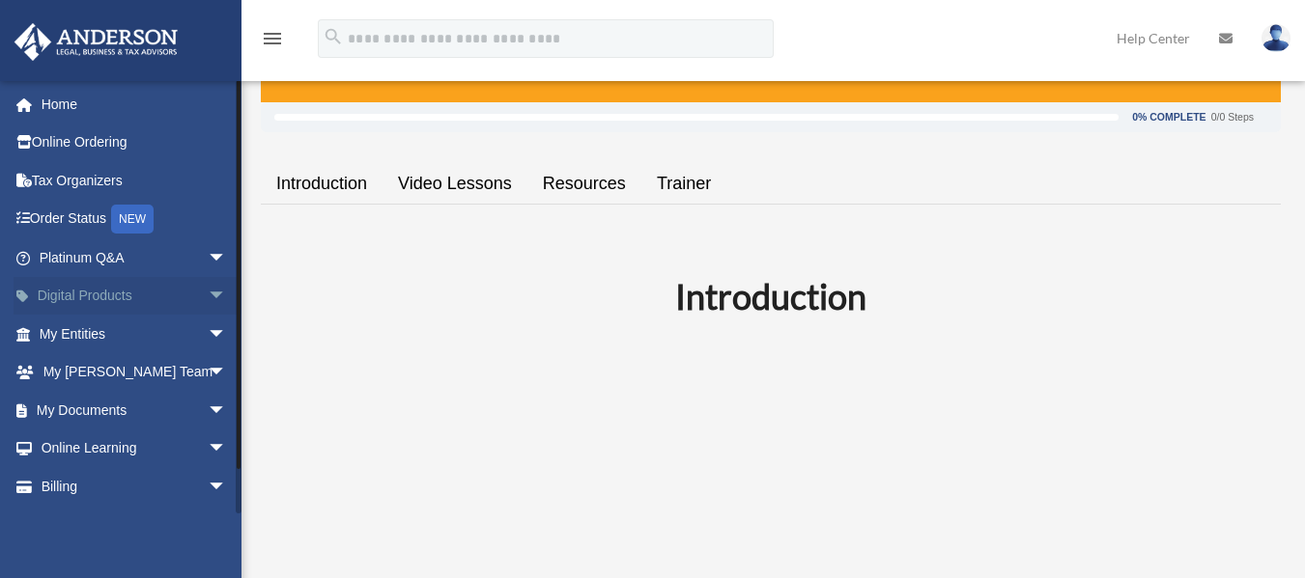
click at [222, 299] on span "arrow_drop_down" at bounding box center [227, 297] width 39 height 40
click at [222, 299] on span "arrow_drop_up" at bounding box center [227, 297] width 39 height 40
click at [208, 267] on span "arrow_drop_down" at bounding box center [227, 259] width 39 height 40
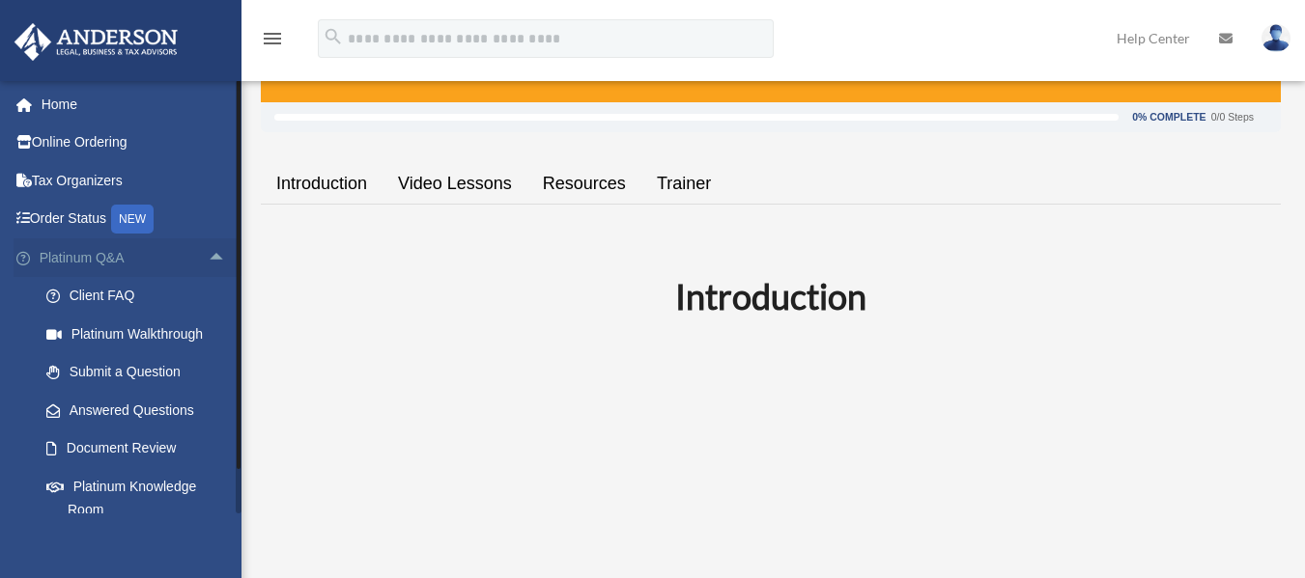
click at [208, 267] on span "arrow_drop_up" at bounding box center [227, 259] width 39 height 40
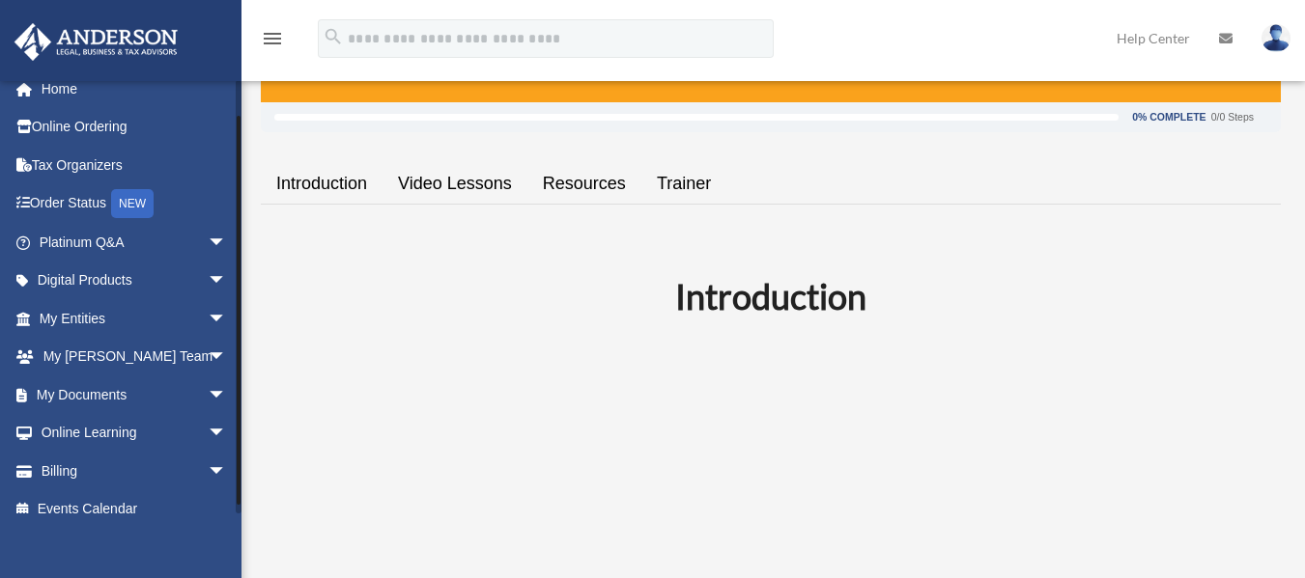
scroll to position [35, 0]
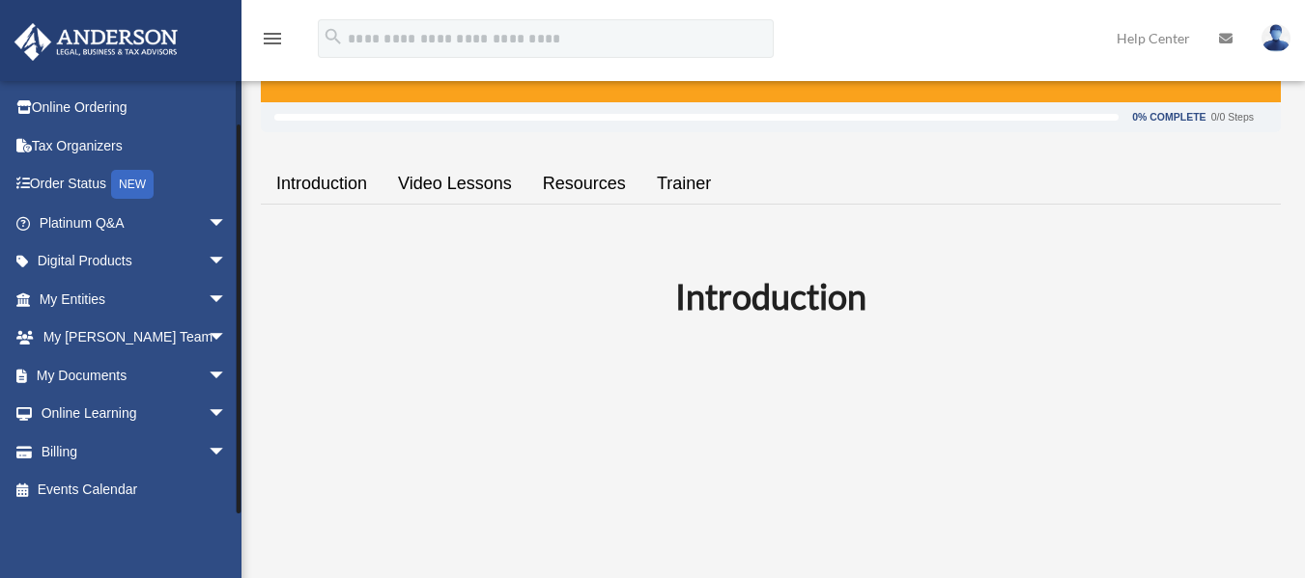
drag, startPoint x: 237, startPoint y: 250, endPoint x: 236, endPoint y: 351, distance: 101.4
click at [236, 351] on div at bounding box center [239, 297] width 6 height 434
click at [208, 271] on span "arrow_drop_down" at bounding box center [227, 262] width 39 height 40
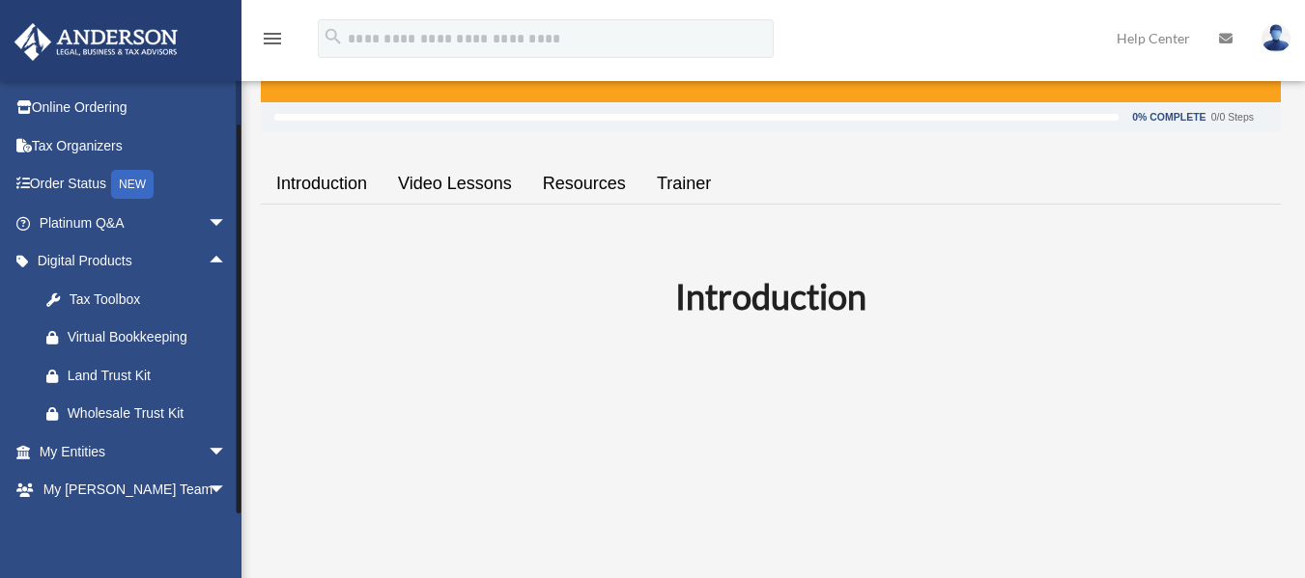
scroll to position [187, 0]
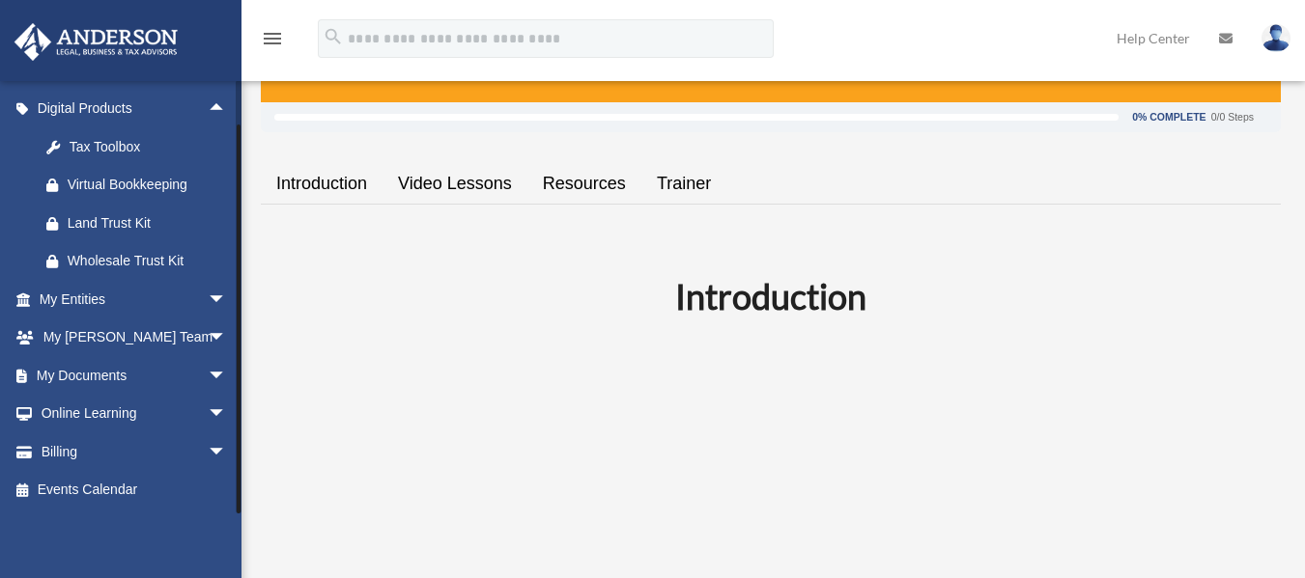
drag, startPoint x: 238, startPoint y: 228, endPoint x: 240, endPoint y: 267, distance: 39.7
click at [240, 267] on div at bounding box center [239, 297] width 6 height 434
click at [208, 113] on span "arrow_drop_up" at bounding box center [227, 110] width 39 height 40
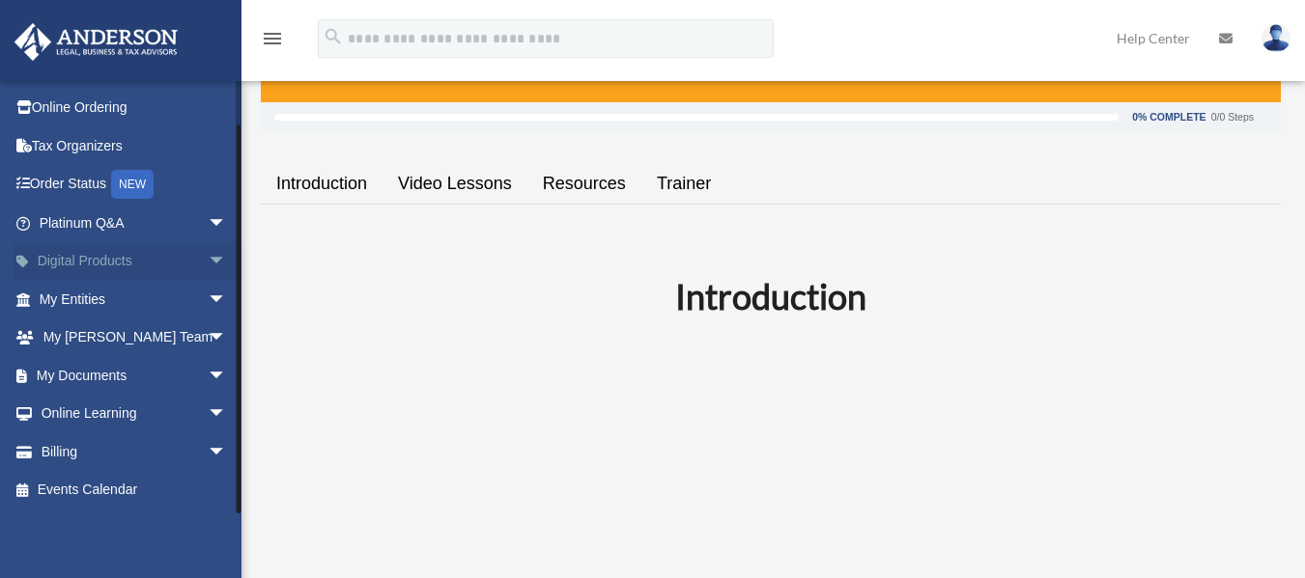
scroll to position [35, 0]
click at [210, 333] on span "arrow_drop_down" at bounding box center [227, 339] width 39 height 40
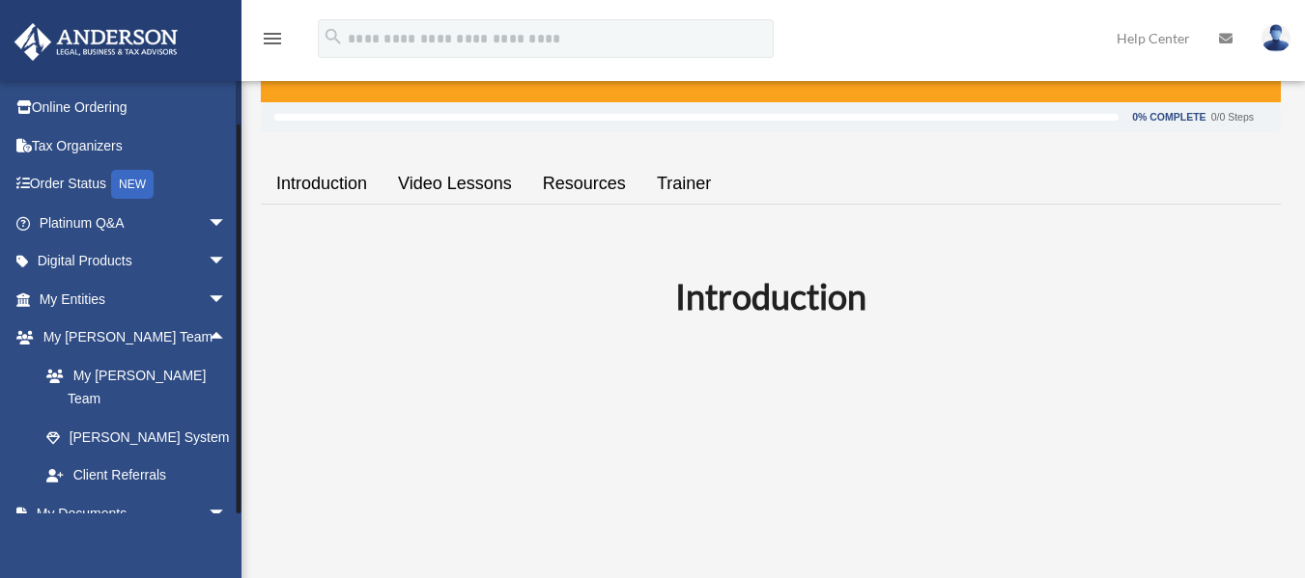
scroll to position [150, 0]
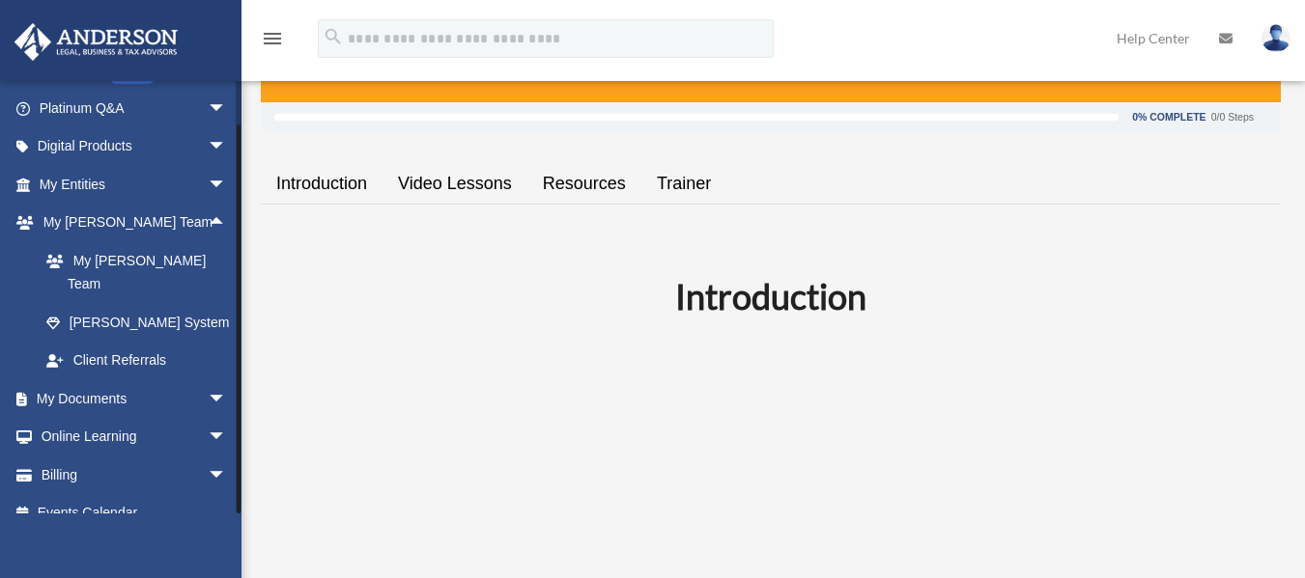
drag, startPoint x: 239, startPoint y: 332, endPoint x: 239, endPoint y: 379, distance: 46.4
click at [239, 379] on div at bounding box center [239, 319] width 4 height 389
click at [142, 221] on link "My Anderson Team arrow_drop_up" at bounding box center [135, 223] width 242 height 39
click at [208, 226] on span "arrow_drop_up" at bounding box center [227, 224] width 39 height 40
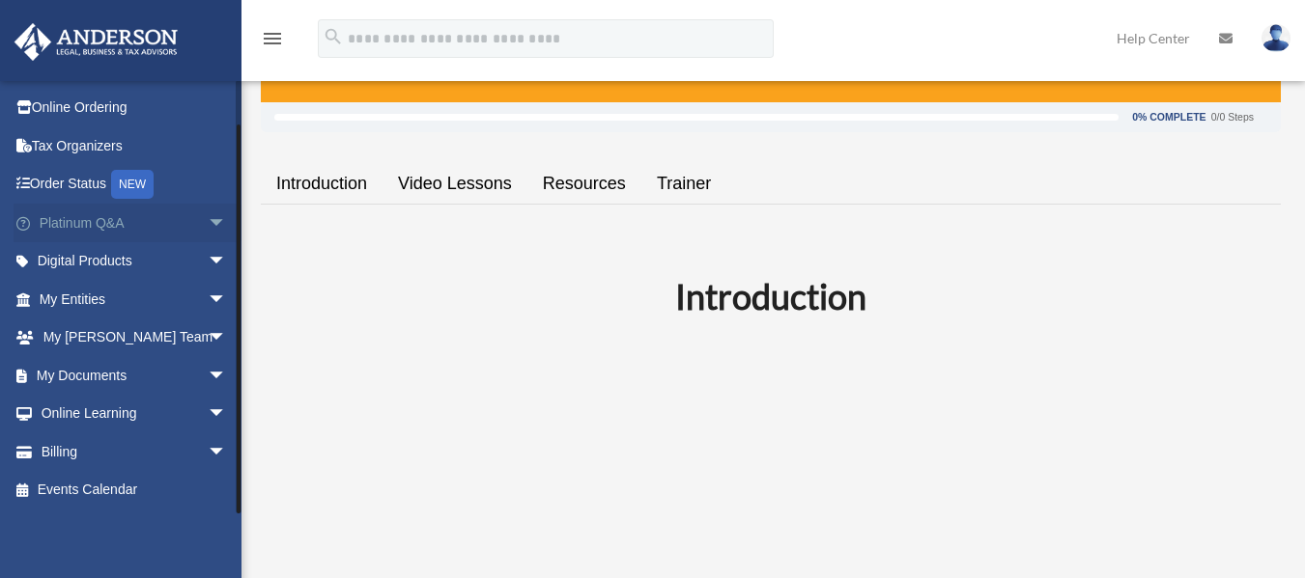
scroll to position [35, 0]
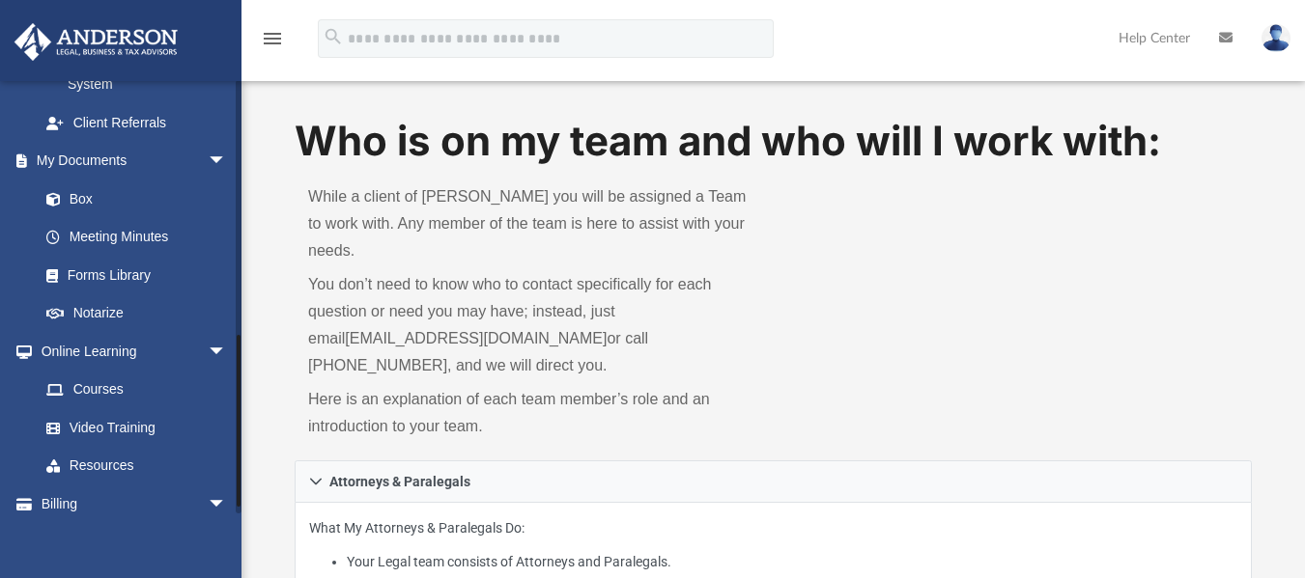
scroll to position [645, 0]
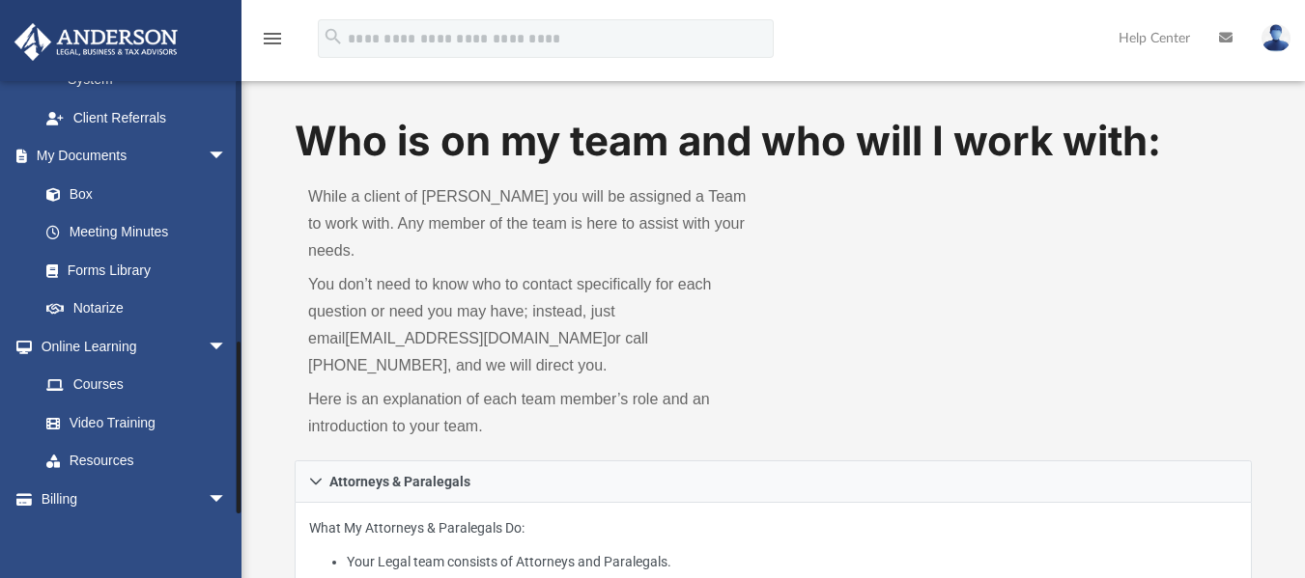
drag, startPoint x: 237, startPoint y: 243, endPoint x: 256, endPoint y: 505, distance: 262.4
click at [146, 251] on link "Forms Library" at bounding box center [141, 270] width 229 height 39
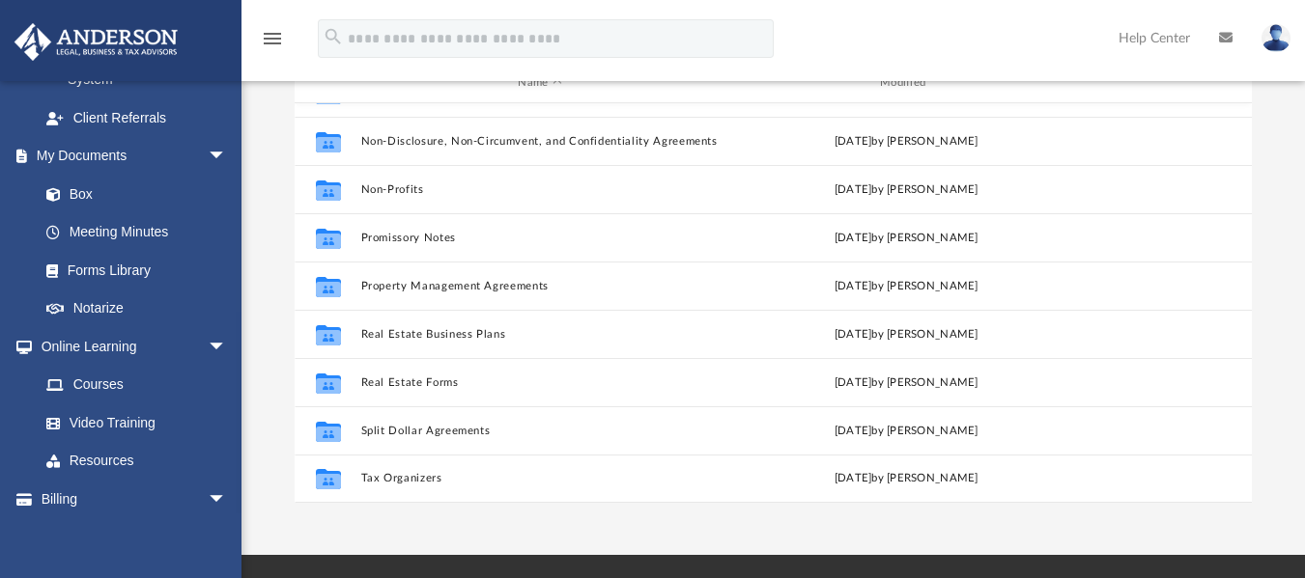
scroll to position [143, 0]
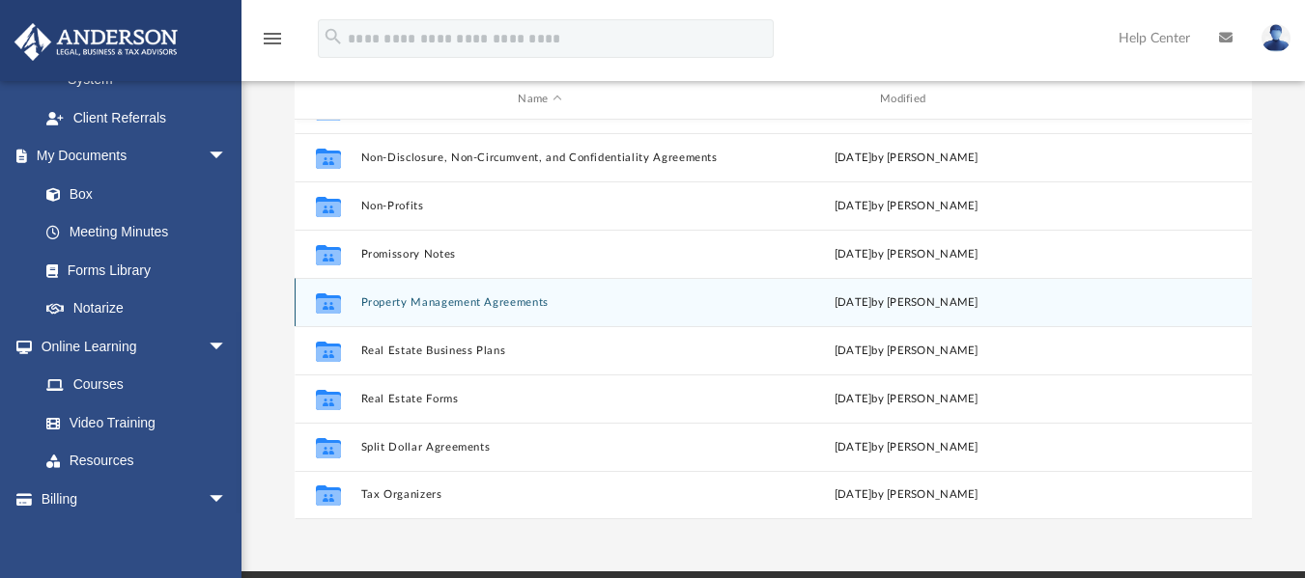
click at [571, 311] on div "Collaborated Folder Property Management Agreements [DATE] by [PERSON_NAME]" at bounding box center [773, 302] width 957 height 48
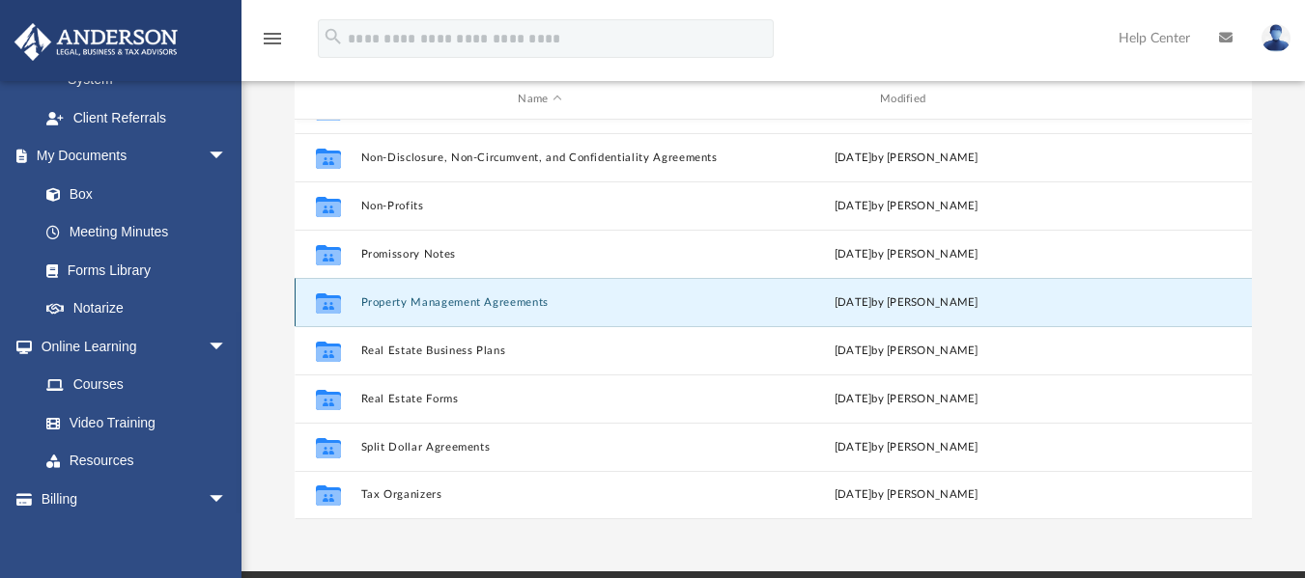
click at [533, 304] on button "Property Management Agreements" at bounding box center [540, 301] width 358 height 13
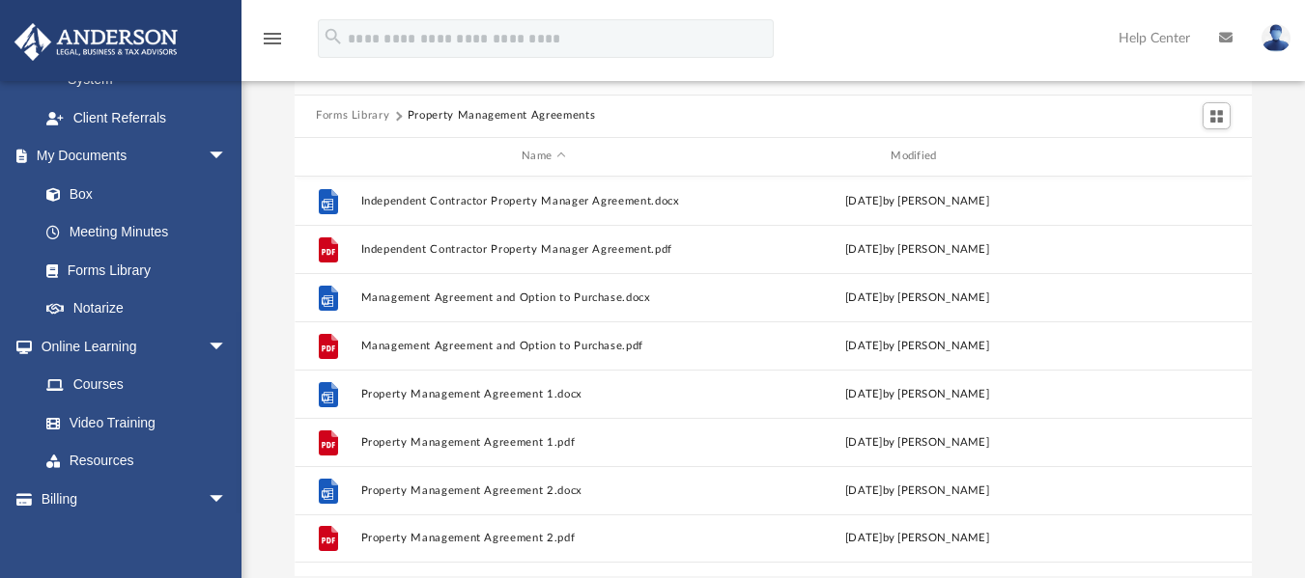
scroll to position [66, 0]
